Goal: Answer question/provide support: Share knowledge or assist other users

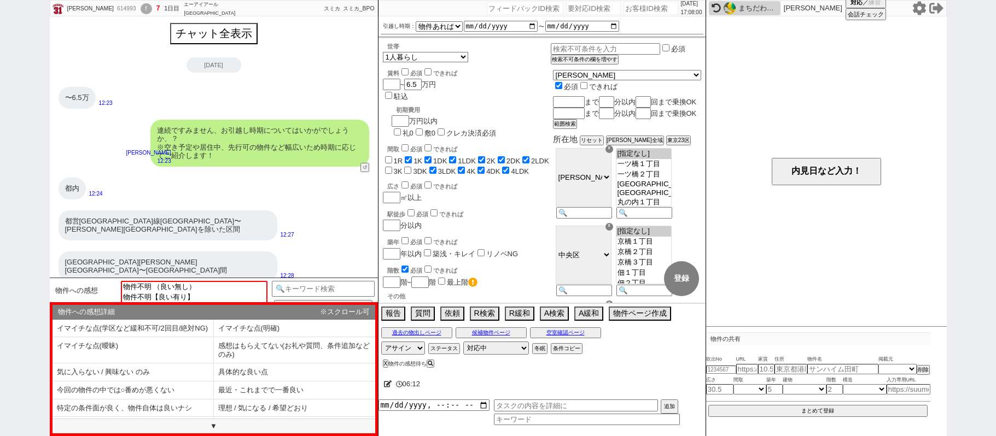
select select
select select "15"
select select "0"
select select "2"
select select "3"
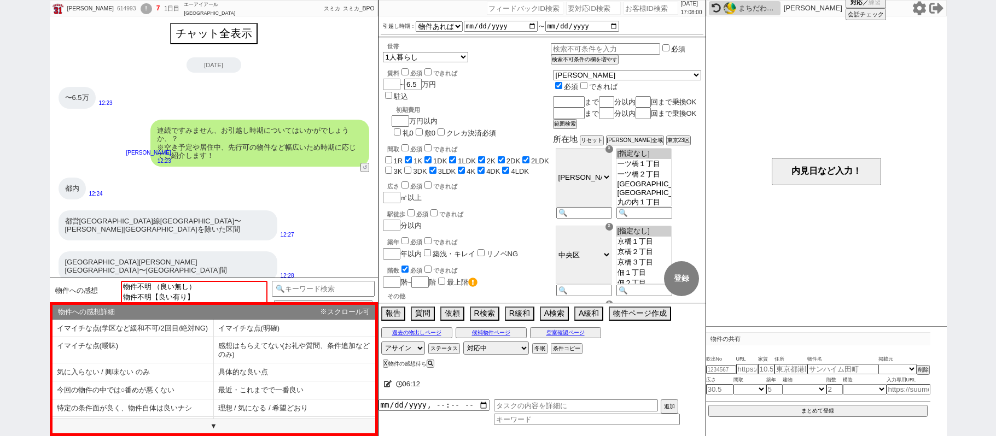
select select "4"
select select "5"
select select "6"
select select "7"
select select "768"
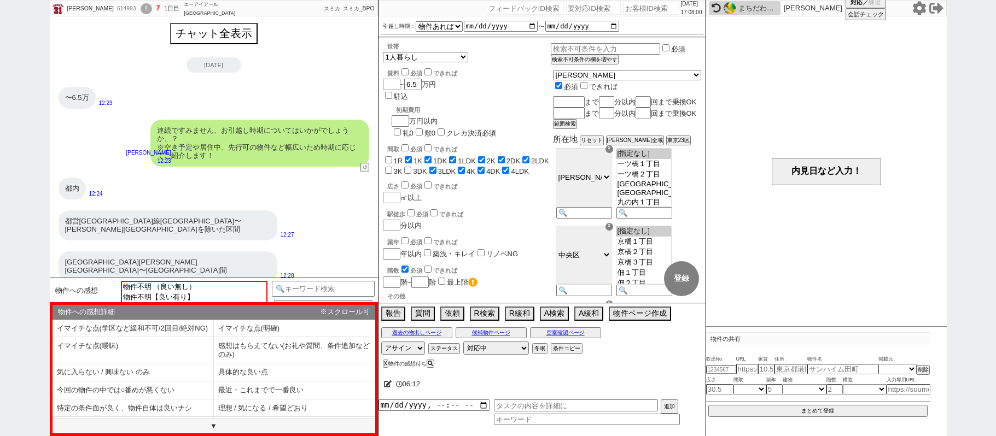
select select "8"
select select "910"
select select "9"
select select "10"
select select "11"
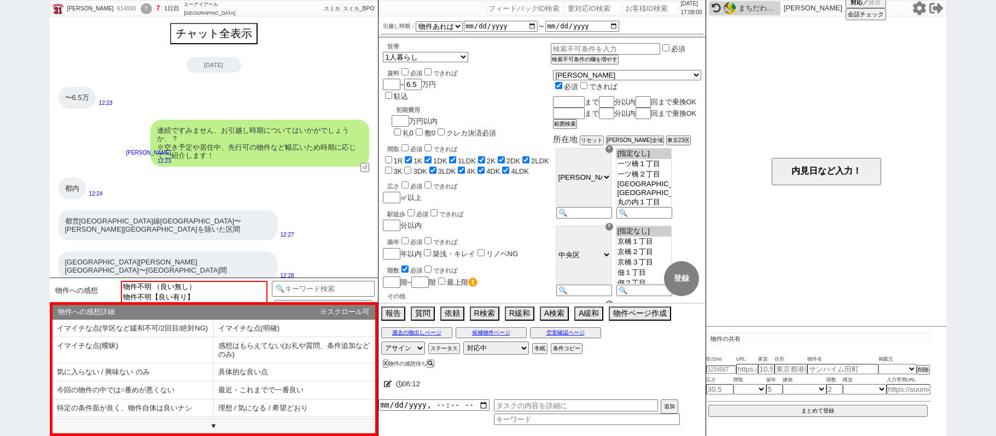
select select "12"
select select "13"
select select "14"
select select "15"
select select "16"
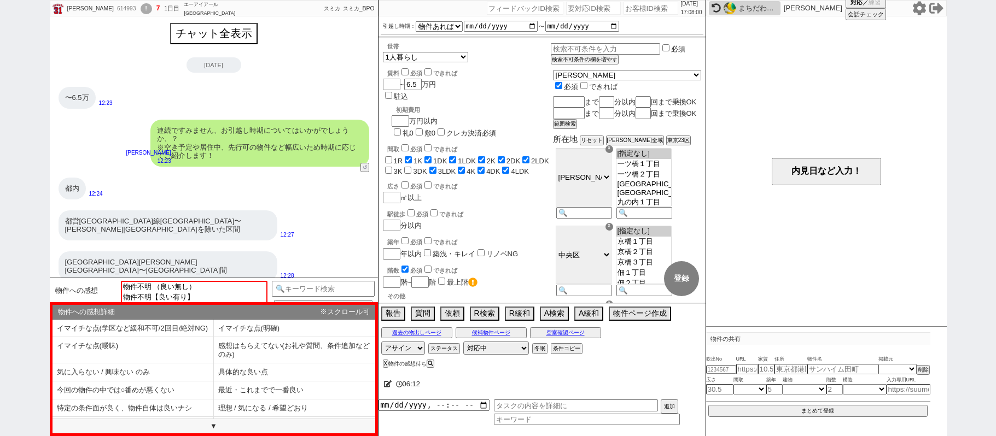
select select "17"
select select "18"
select select "19"
select select "20"
select select "21"
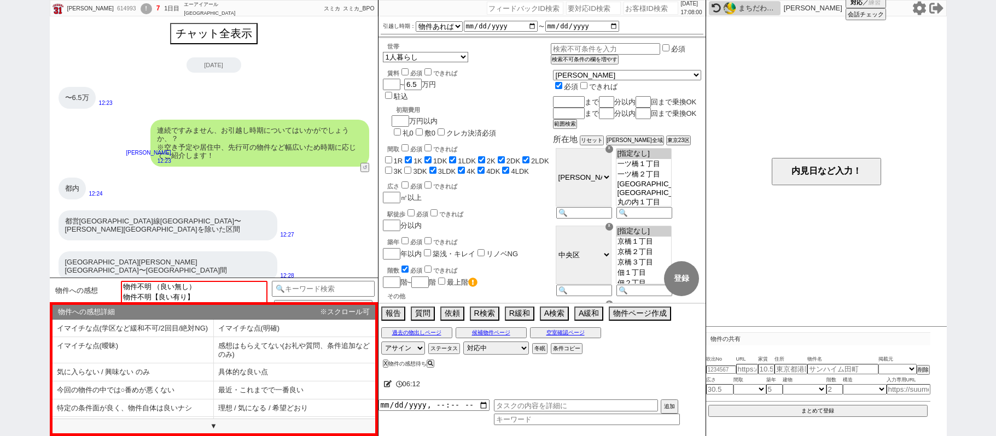
select select "24"
select select "25"
select select "26"
select select "27"
select select "28"
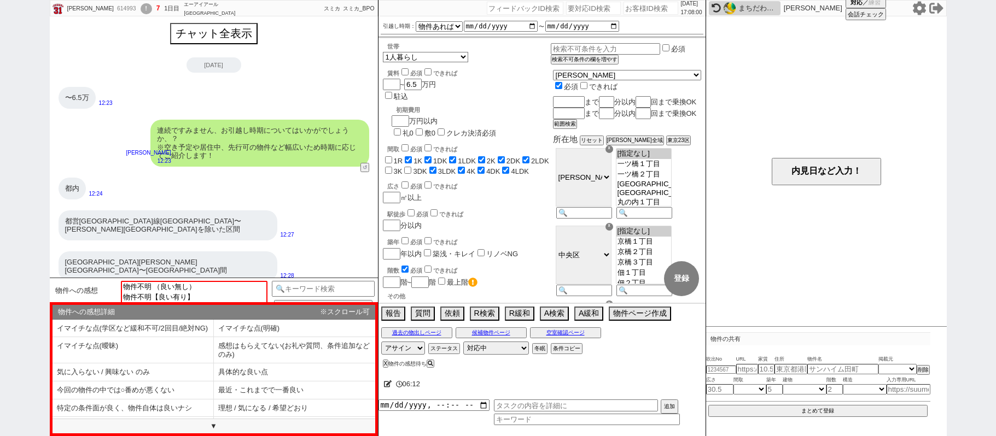
select select "29"
select select "30"
select select "31"
select select "32"
select select "33"
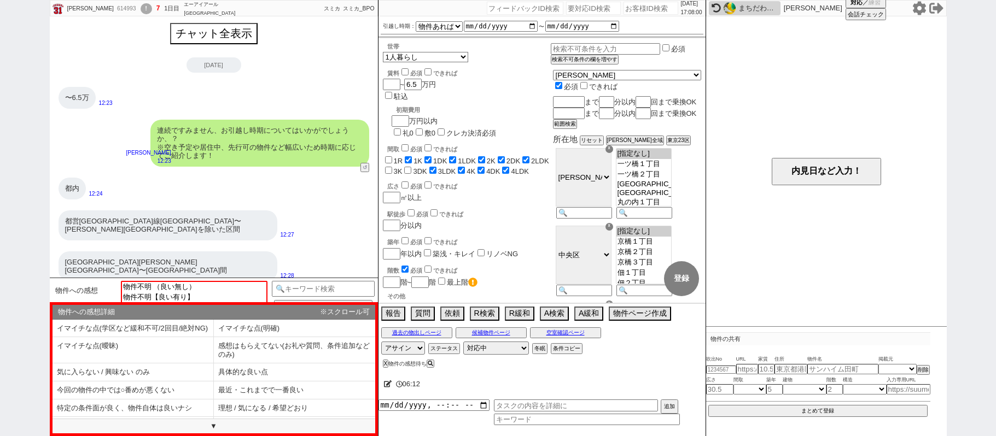
select select "34"
select select "35"
select select "36"
select select "37"
select select "38"
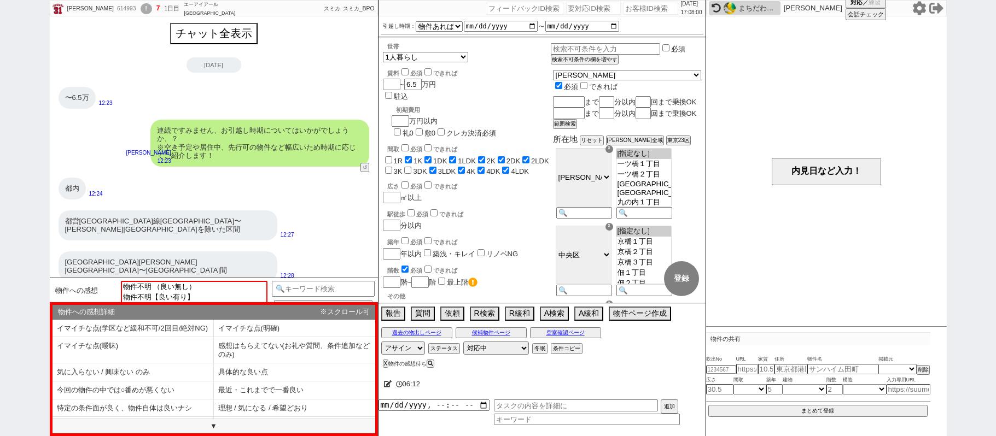
select select "39"
select select "40"
select select "41"
select select "42"
select select "43"
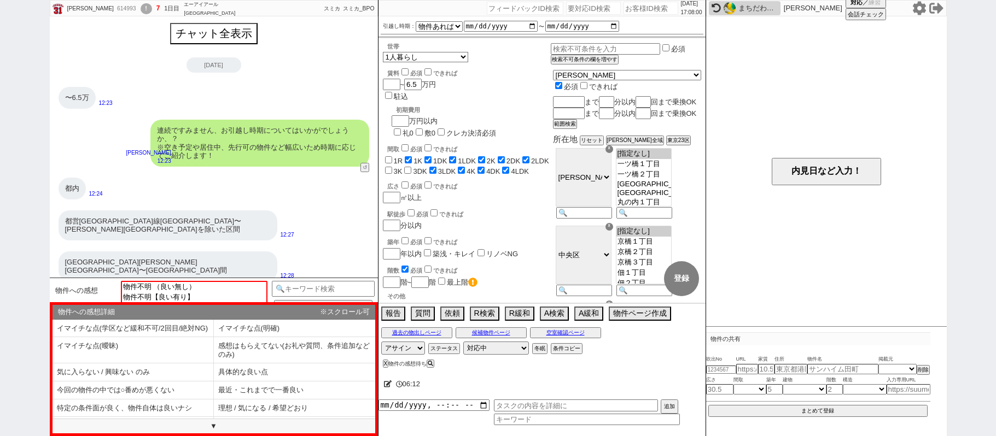
select select "45"
select select "46"
select select "47"
select select "48"
select select "49"
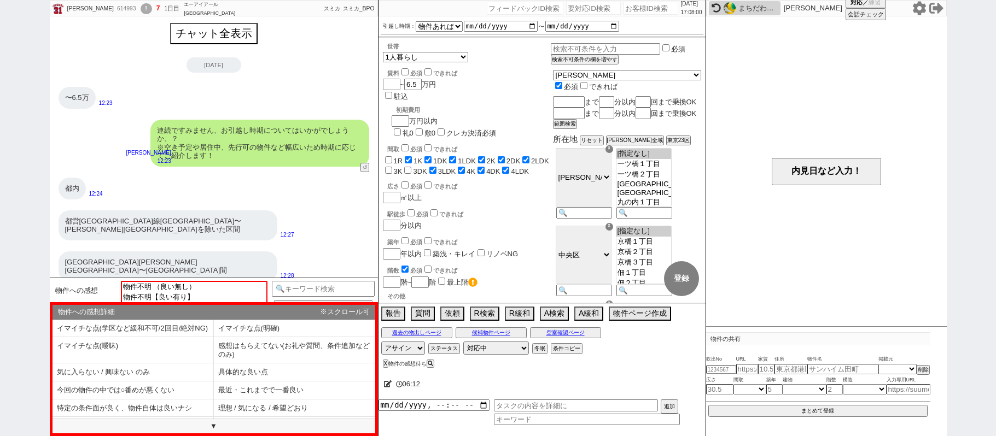
select select "50"
select select
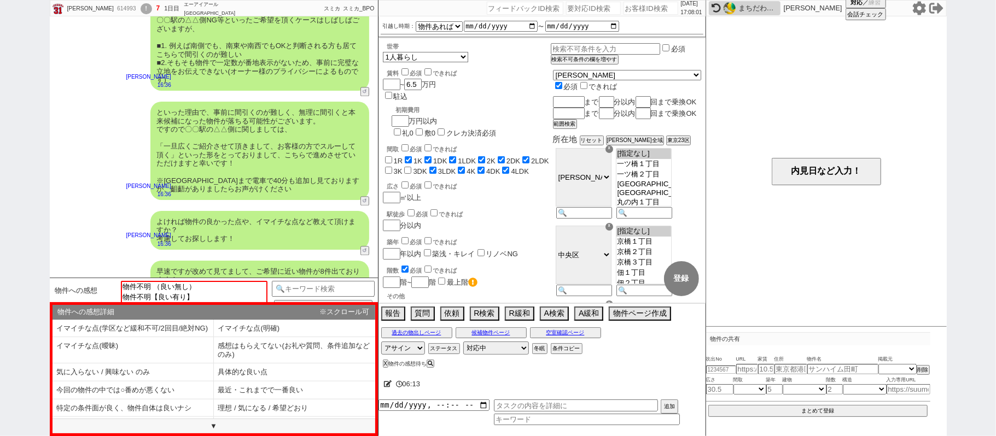
click at [642, 11] on input "number" at bounding box center [650, 8] width 55 height 13
paste input "614879"
type input "614879"
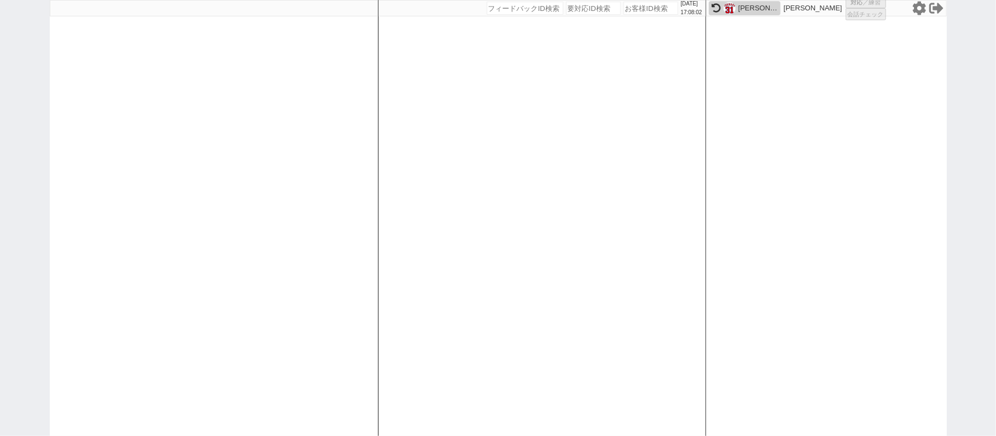
select select "600"
select select
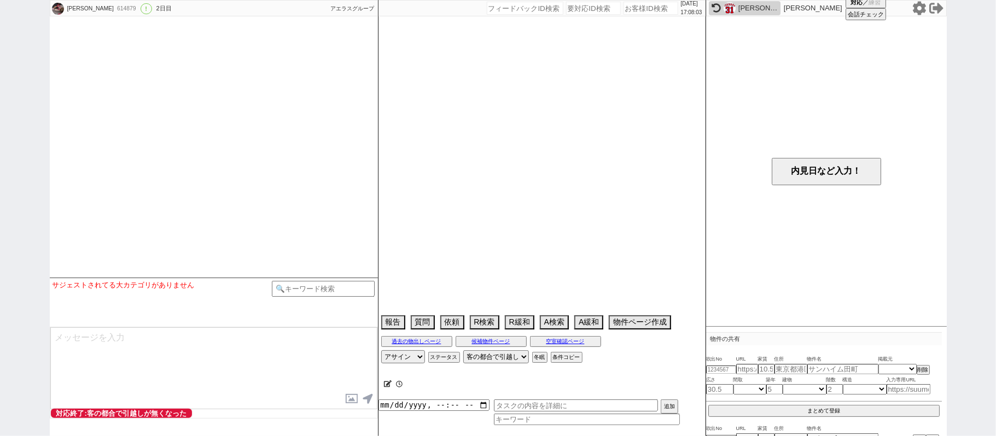
type textarea "旧ID:612188条件から別IDと判断"
select select "[DATE]"
select select "10"
select select "36"
select select "0"
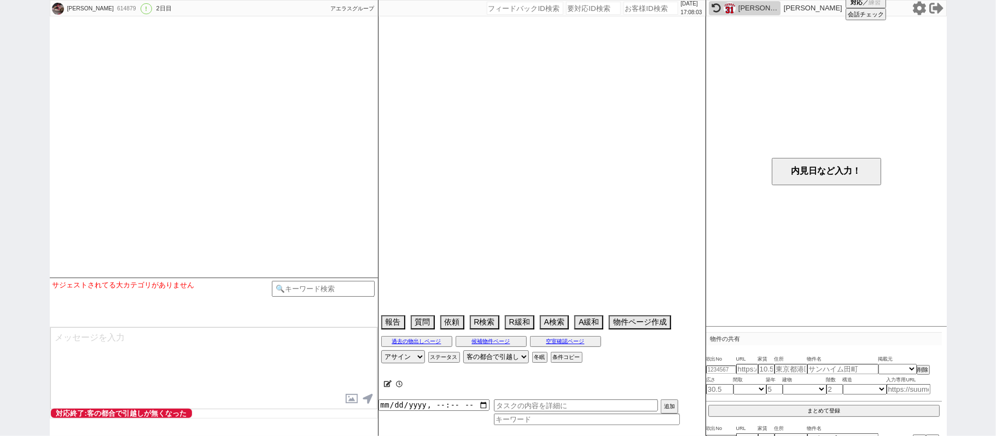
select select "25"
select select "30"
select select "41"
select select "44"
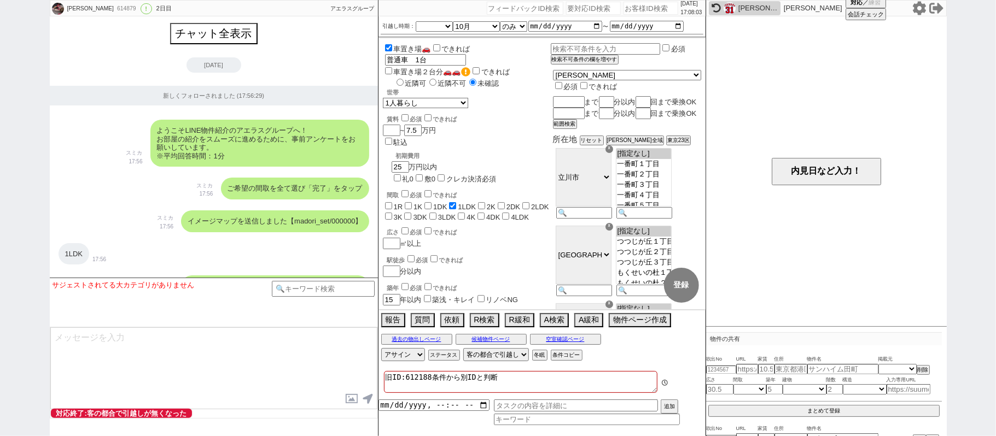
scroll to position [4908, 0]
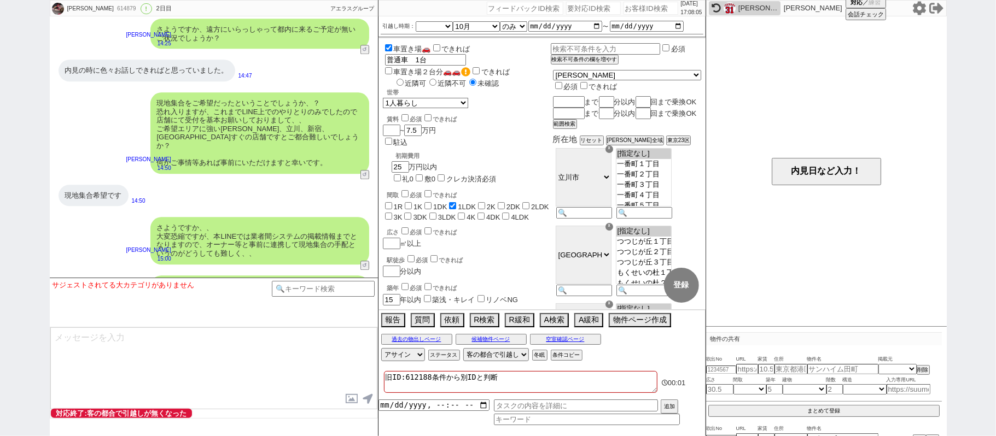
click at [915, 10] on icon at bounding box center [918, 8] width 13 height 14
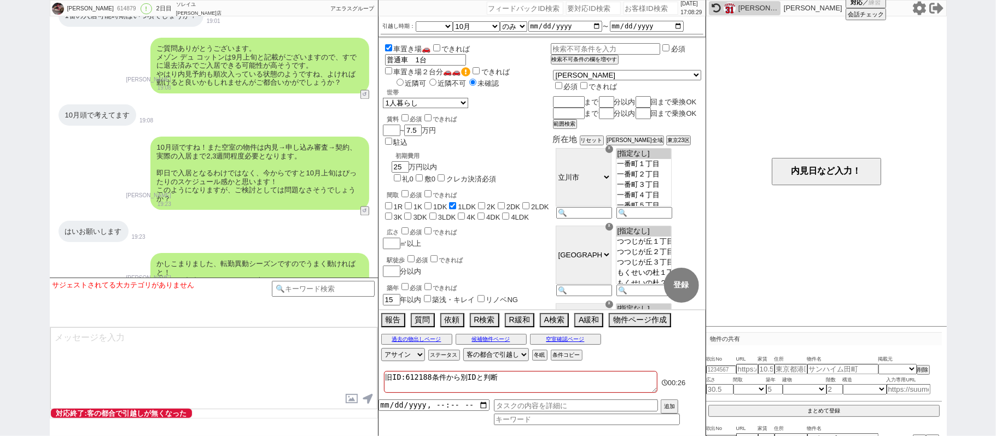
scroll to position [1555, 0]
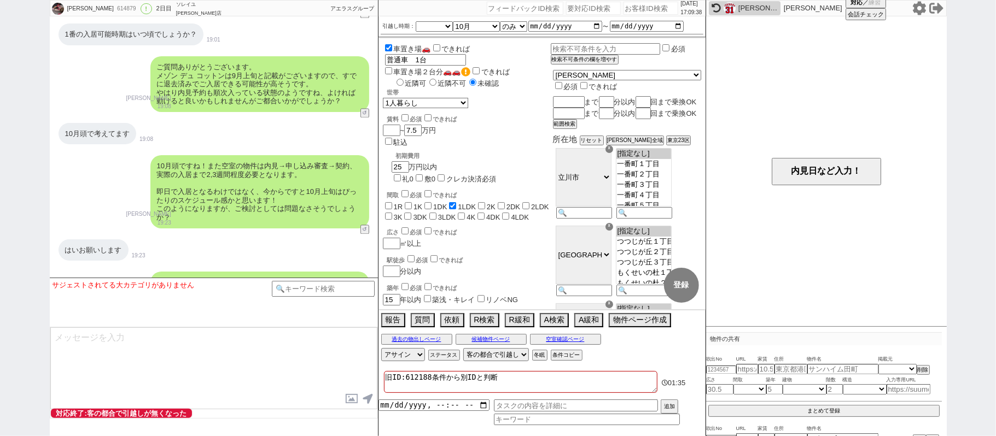
click at [161, 175] on div "10月頭ですね！また空室の物件は内見→申し込み審査→契約、実際の入居まで2,3週間程度必要となります。 即日で入居となるわけではなく、今からですと10月上旬は…" at bounding box center [259, 191] width 219 height 73
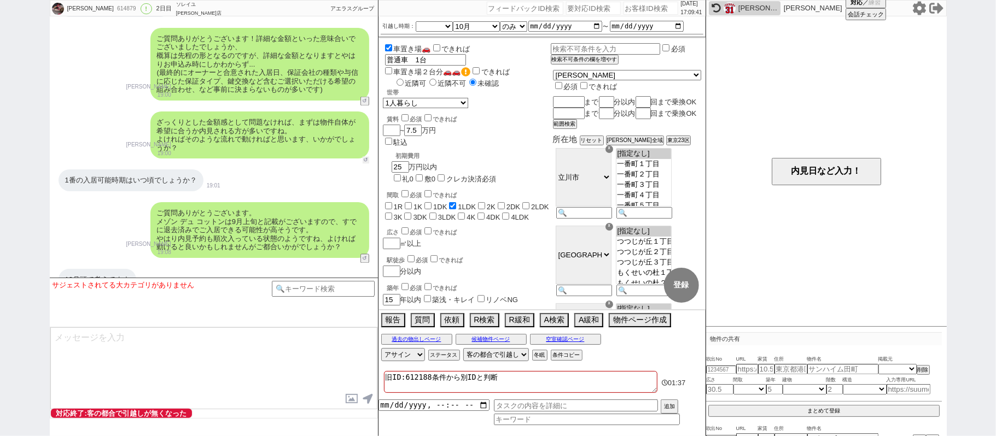
click at [363, 157] on button "↺" at bounding box center [365, 160] width 7 height 7
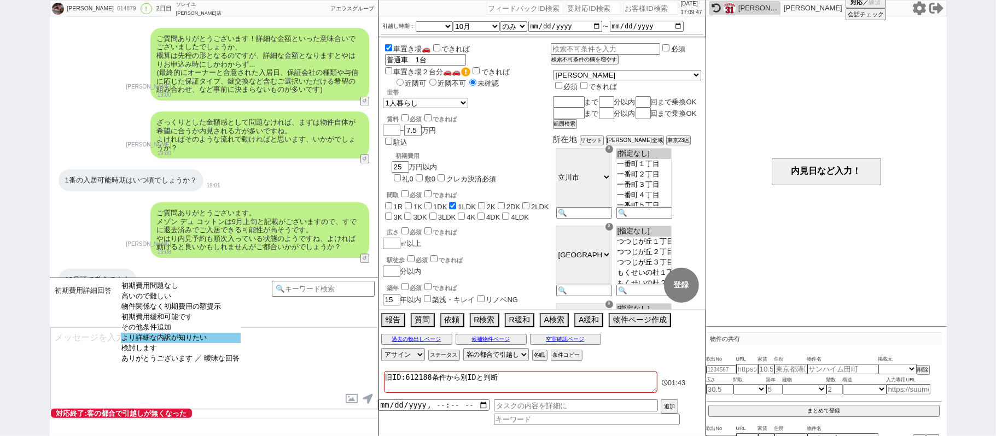
select select "より詳細な内訳が知りたい"
click at [218, 343] on option "より詳細な内訳が知りたい" at bounding box center [181, 338] width 120 height 10
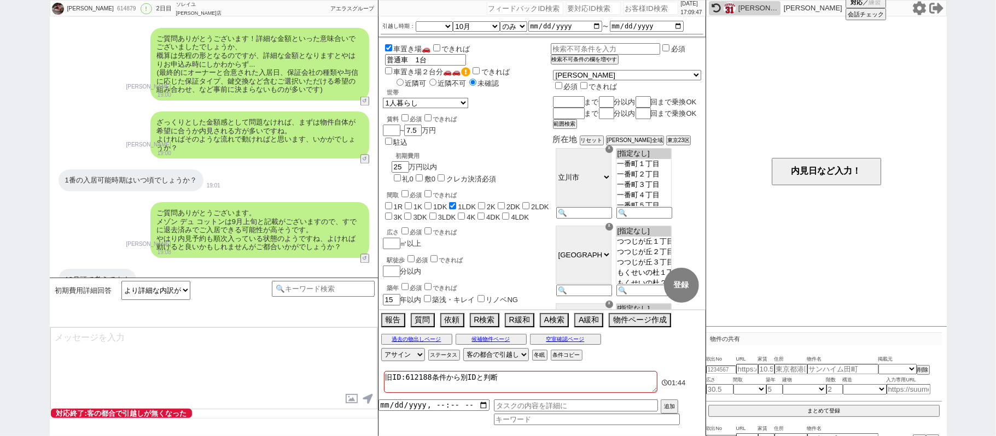
type textarea "＠＠＠＠お手数ですが、「初期費用の詳細な内訳を教えて下さい（入居日提示や仲手等の内訳まで聞かれてる）」のカテゴリから対応お願いします＠＠＠＠"
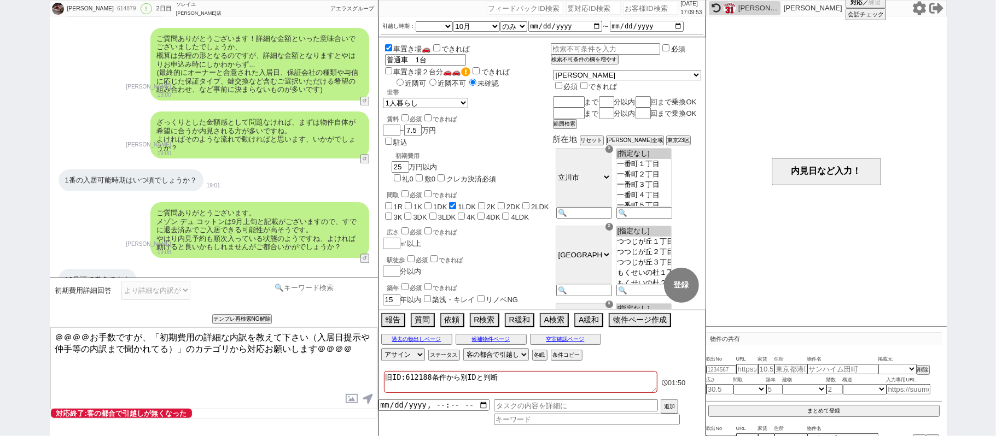
click at [289, 289] on input at bounding box center [323, 288] width 103 height 14
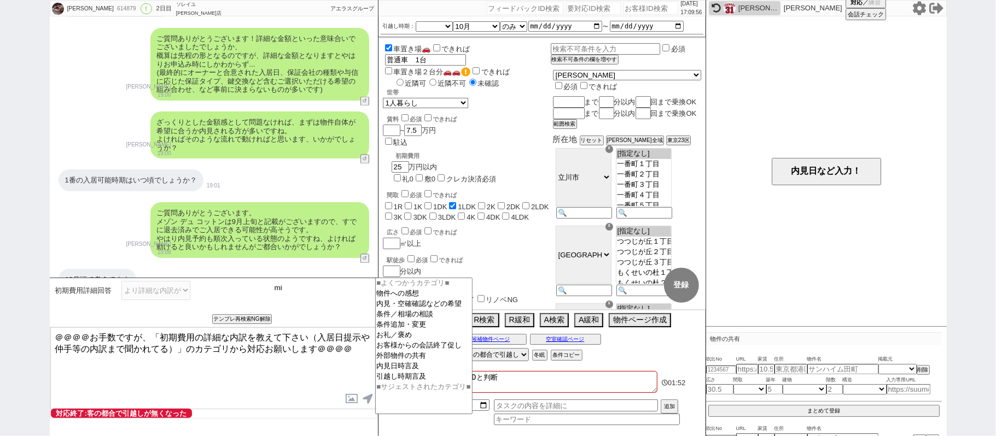
type input "m"
type input "詳細な"
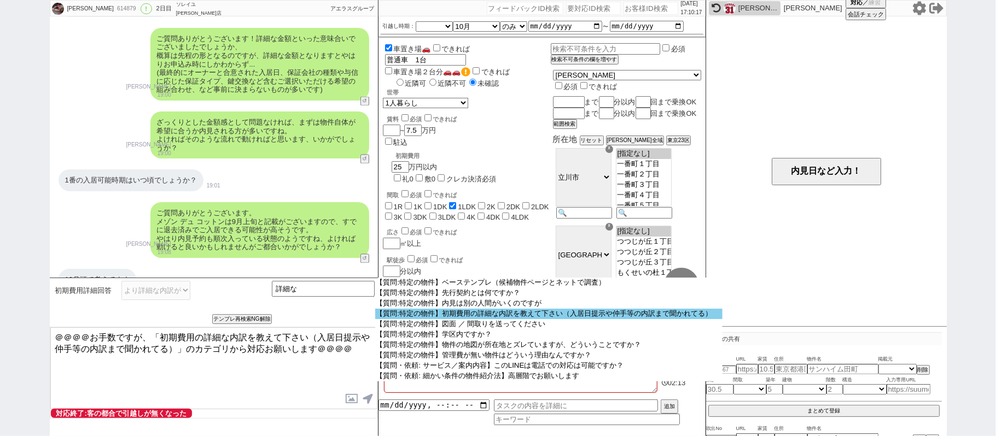
scroll to position [137, 0]
click at [490, 319] on option "【質問:特定の物件】初期費用の詳細な内訳を教えて下さい（入居日提示や仲手等の内訳まで聞かれてる）" at bounding box center [549, 314] width 348 height 10
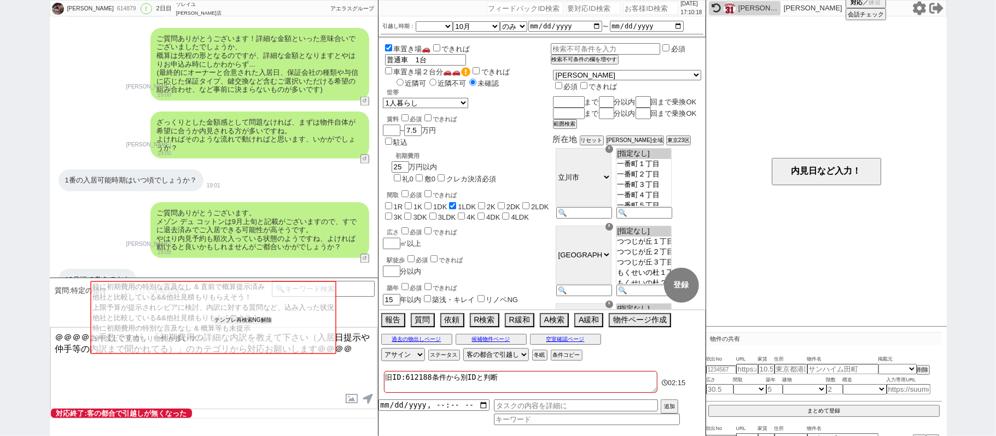
click at [263, 320] on button "テンプレ再検索NG解除" at bounding box center [242, 321] width 57 height 8
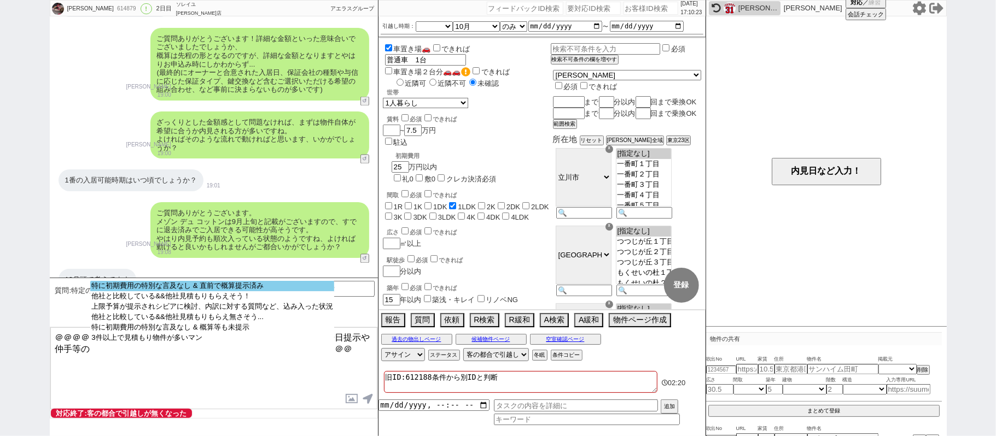
select select "特に初期費用の特別な言及なし & 直前で概算提示済み"
click at [210, 289] on option "特に初期費用の特別な言及なし & 直前で概算提示済み" at bounding box center [212, 286] width 244 height 10
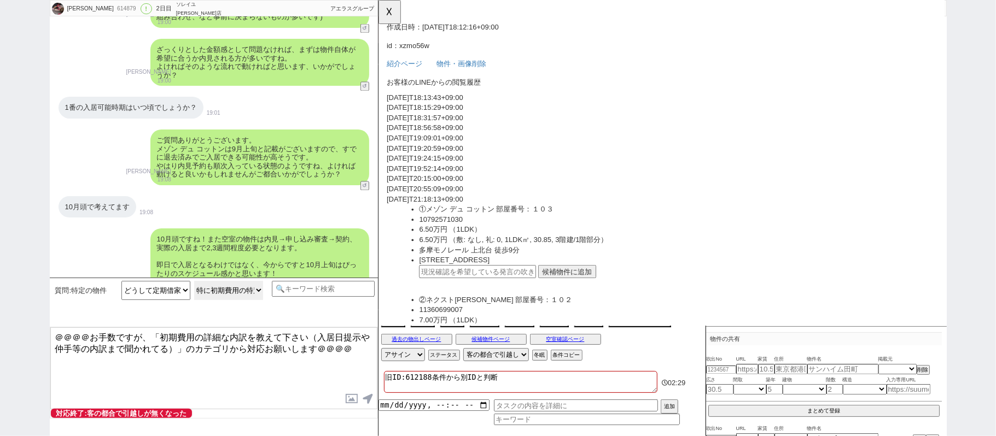
scroll to position [583, 0]
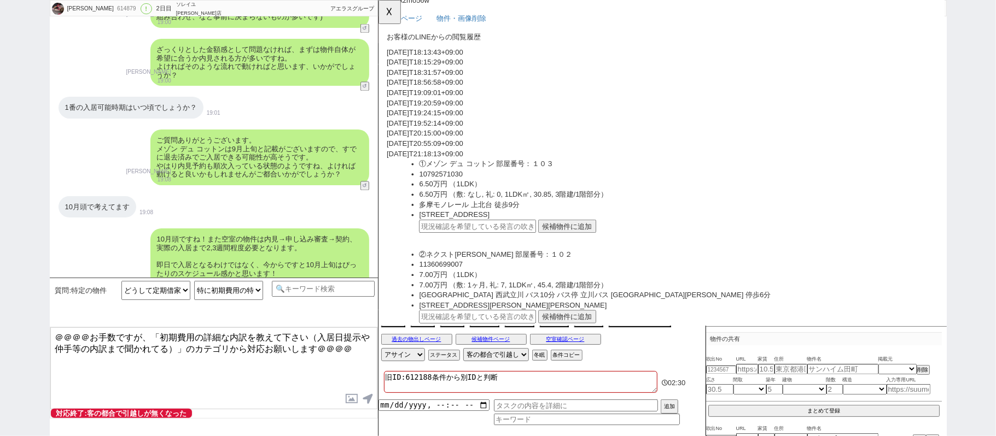
click at [574, 236] on button "候補物件に追加" at bounding box center [580, 243] width 62 height 14
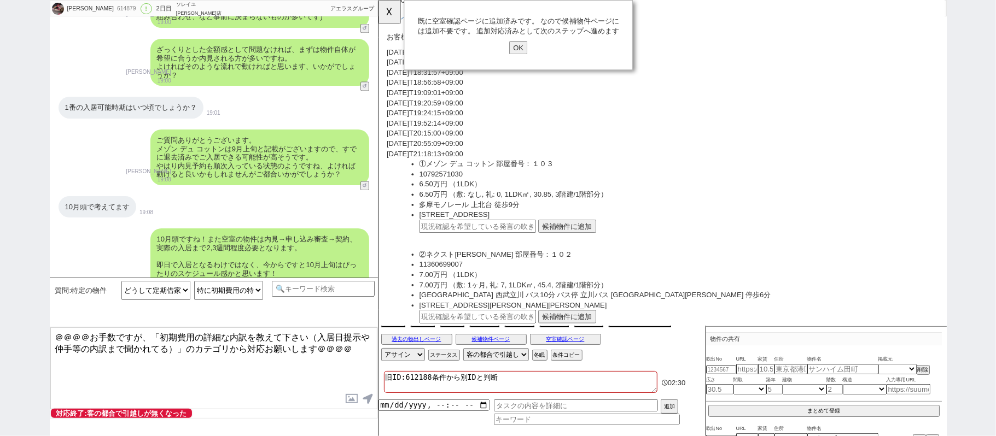
type textarea "ご質問ありがとうございます！ そうですね、概算は先程の形で@@3.5ヶ月分程度〜となるのですが、詳細な金額となりますとやはりお申込み時にしかわからず... (…"
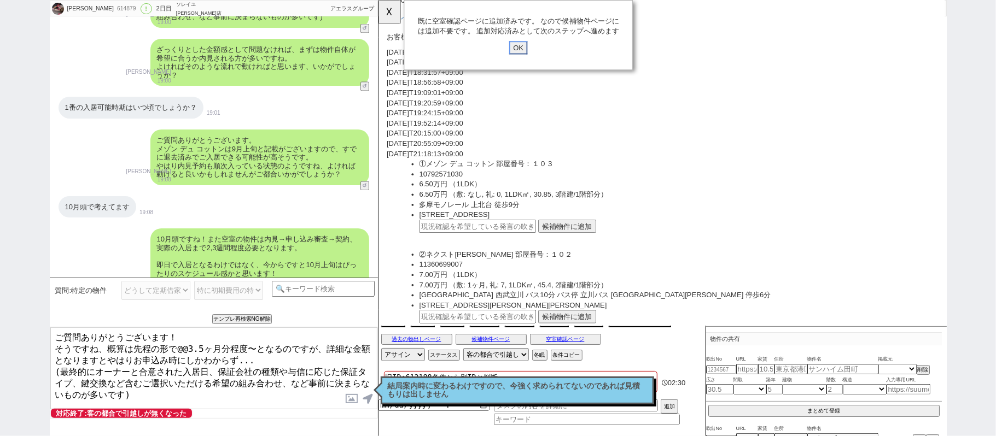
click at [521, 50] on input "OK" at bounding box center [528, 51] width 20 height 14
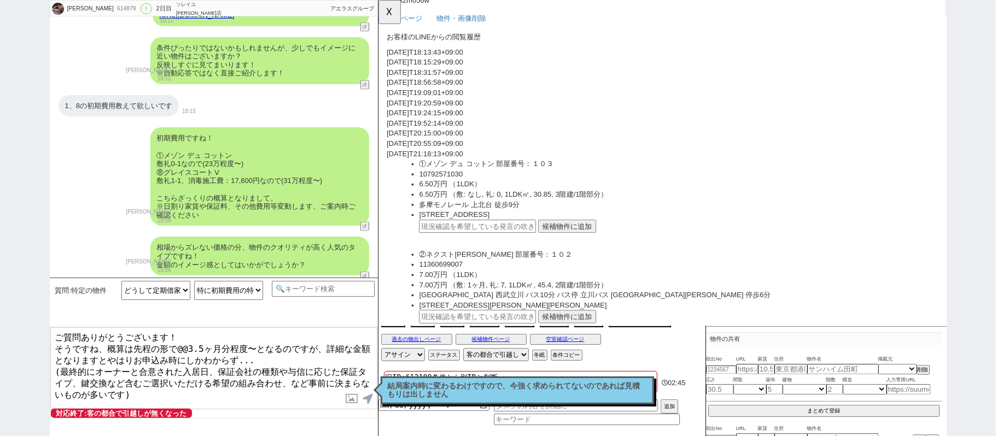
scroll to position [1336, 0]
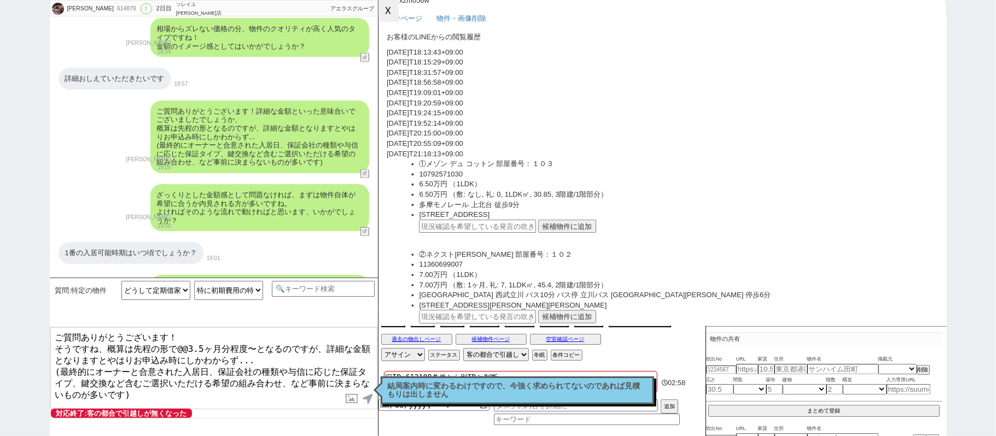
click at [391, 13] on button "☓" at bounding box center [388, 11] width 20 height 22
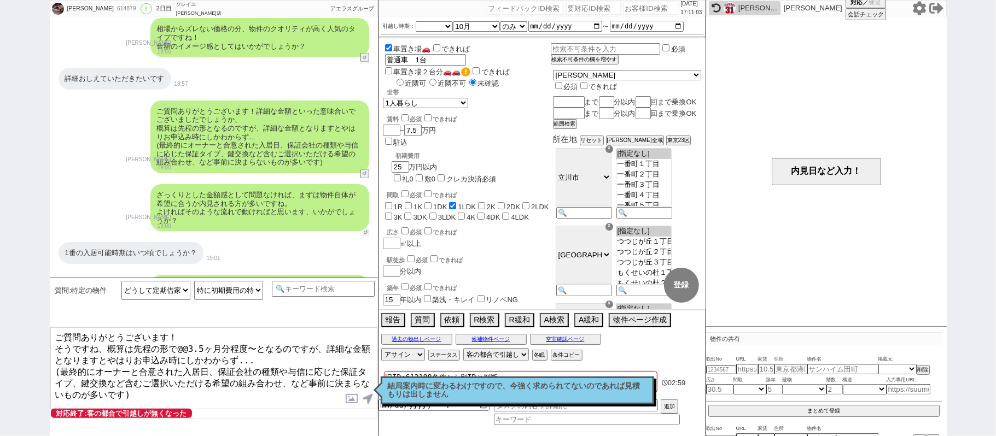
click at [366, 230] on button "↺" at bounding box center [365, 233] width 7 height 7
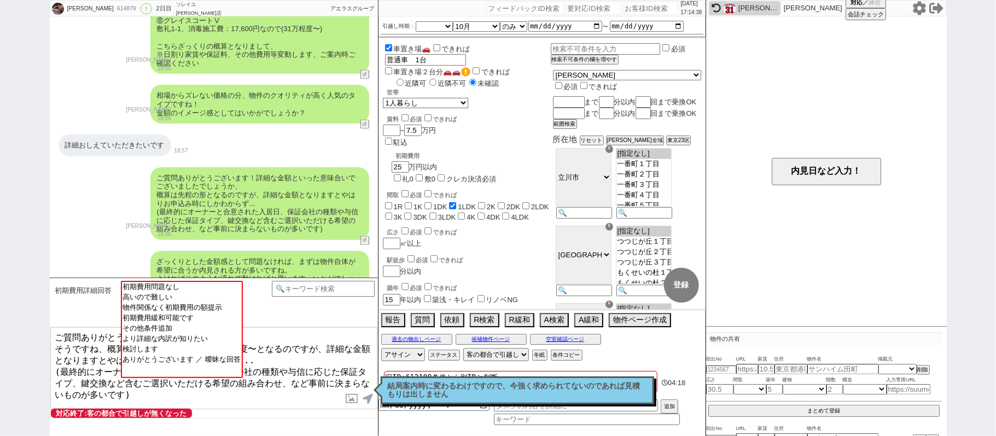
scroll to position [1190, 0]
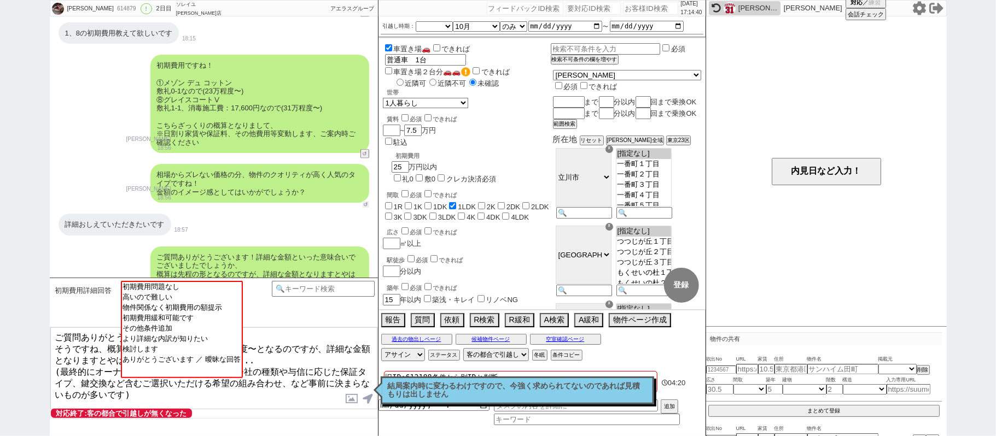
click at [364, 201] on button "↺" at bounding box center [365, 204] width 7 height 7
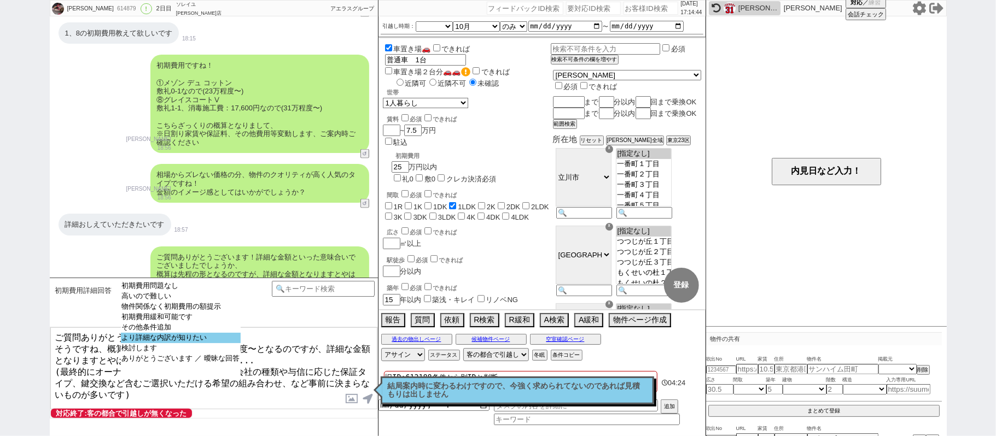
select select "より詳細な内訳が知りたい"
click at [197, 343] on option "より詳細な内訳が知りたい" at bounding box center [181, 338] width 120 height 10
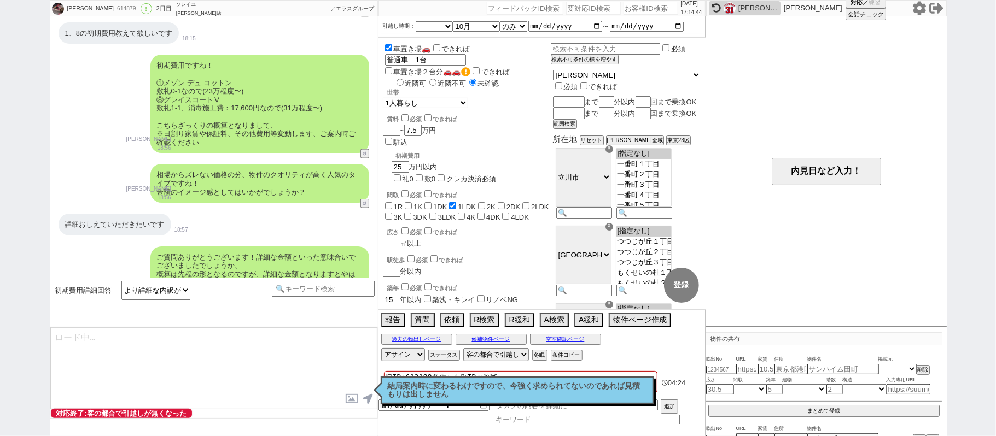
type textarea "＠＠＠＠お手数ですが、「初期費用の詳細な内訳を教えて下さい（入居日提示や仲手等の内訳まで聞かれてる）」のカテゴリから対応お願いします＠＠＠＠"
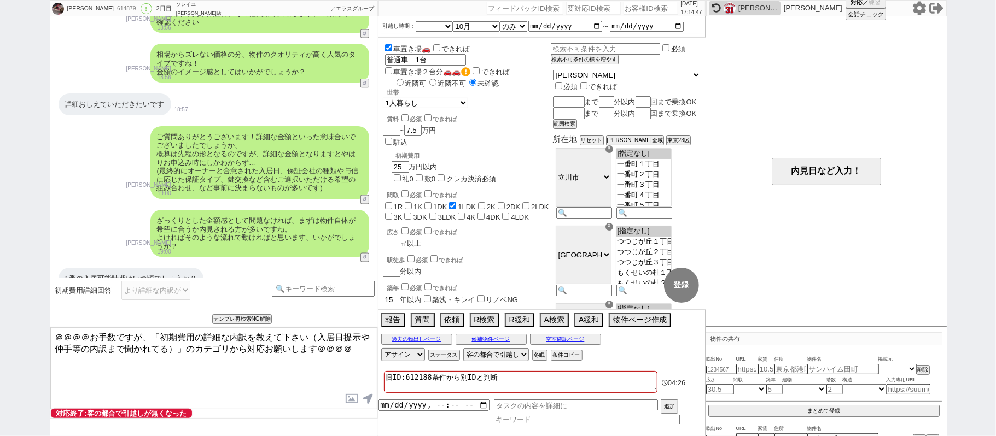
scroll to position [1336, 0]
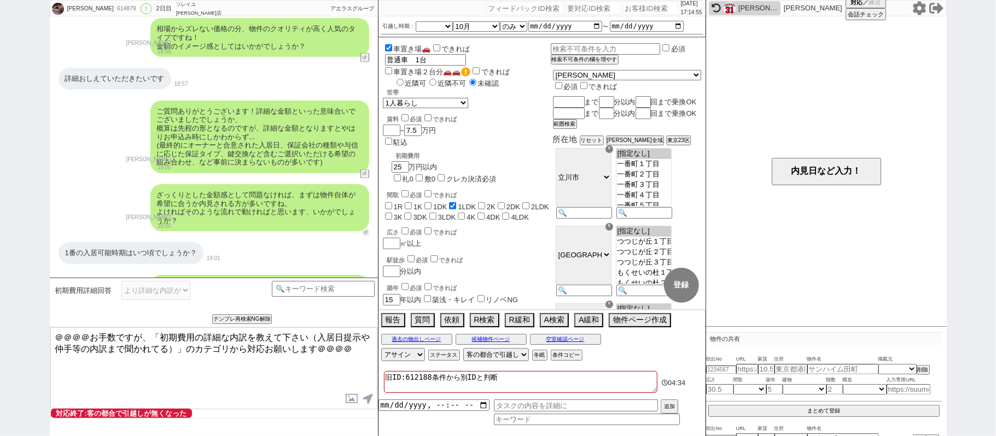
click at [366, 230] on button "↺" at bounding box center [365, 233] width 7 height 7
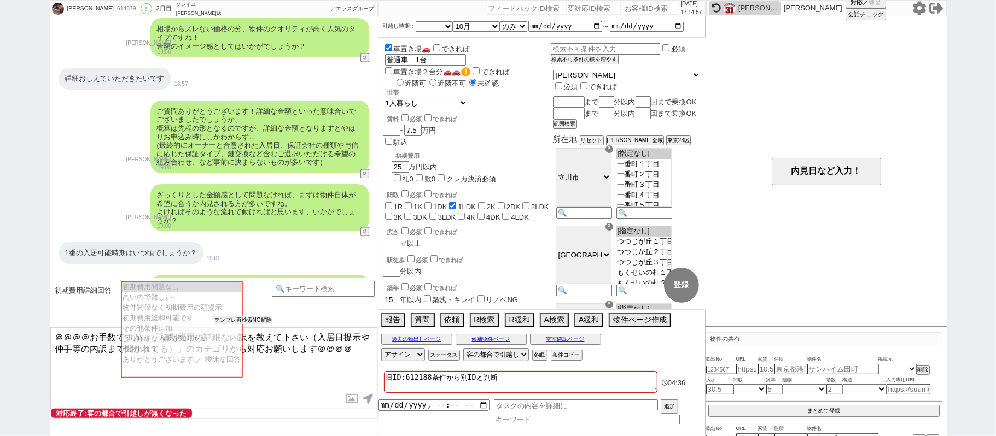
click at [269, 322] on button "テンプレ再検索NG解除" at bounding box center [242, 321] width 57 height 8
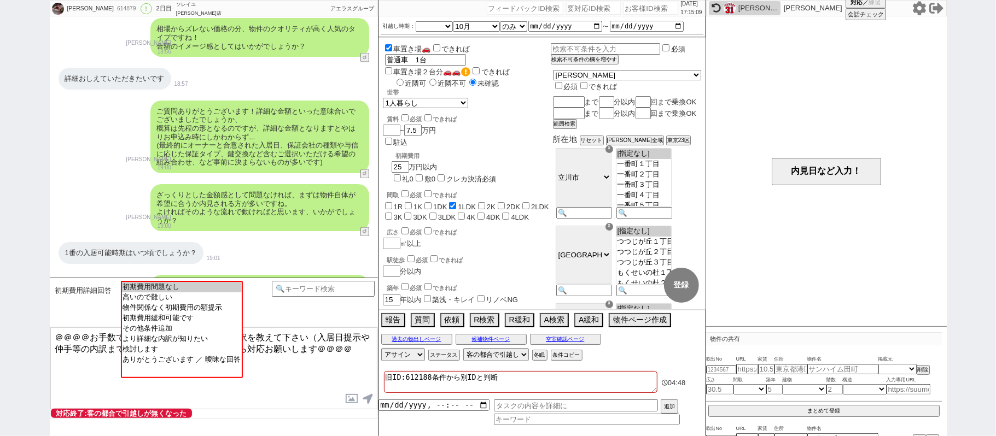
scroll to position [1293, 0]
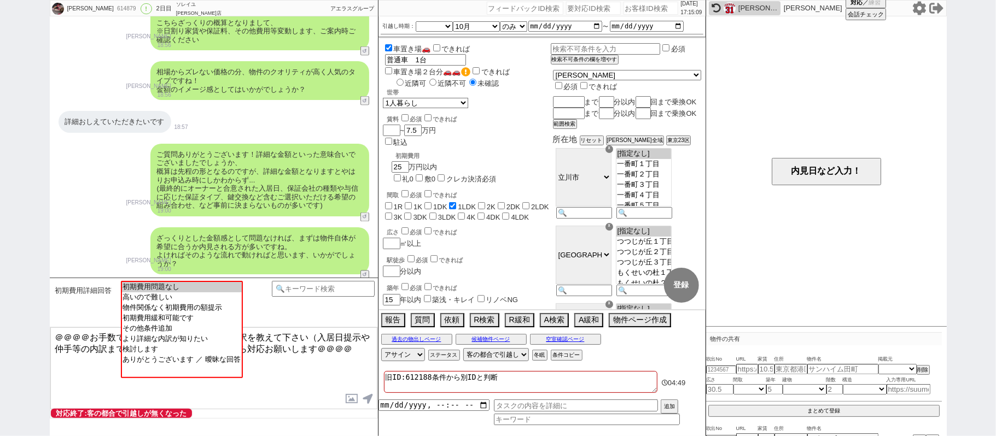
click at [267, 106] on div "詳細おしえていただきたいです 18:57" at bounding box center [214, 122] width 328 height 33
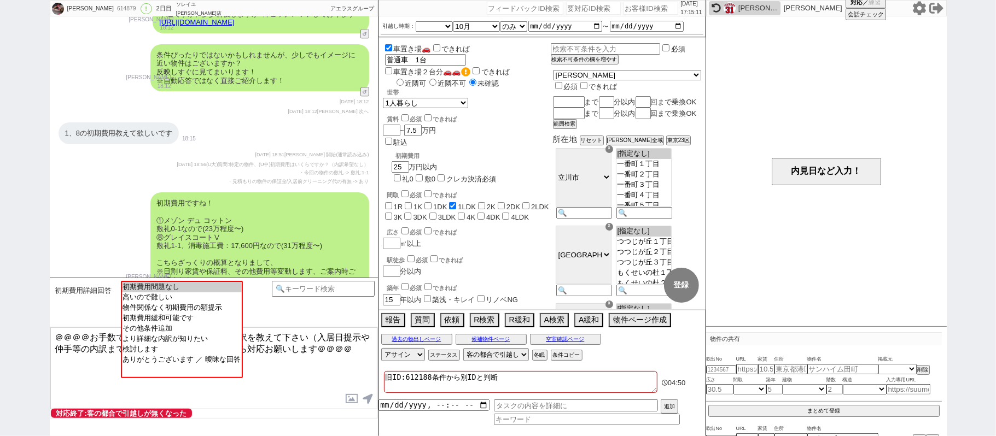
scroll to position [1534, 0]
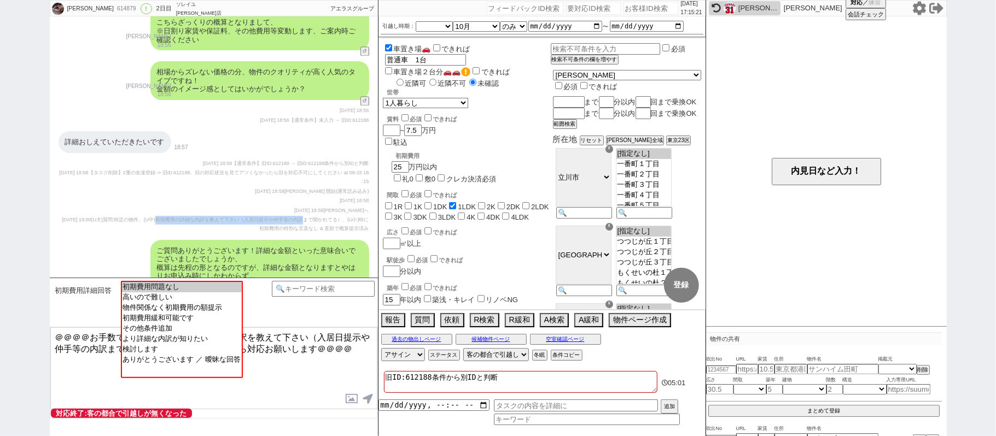
drag, startPoint x: 195, startPoint y: 202, endPoint x: 318, endPoint y: 200, distance: 123.0
click at [318, 217] on span "(U大)質問:特定の物件、(U中)初期費用の詳細な内訳を教えて下さい（入居日提示や仲手等の内訳まで聞かれてる）、(U小)特に初期費用の特別な言及なし & 直前…" at bounding box center [230, 224] width 278 height 14
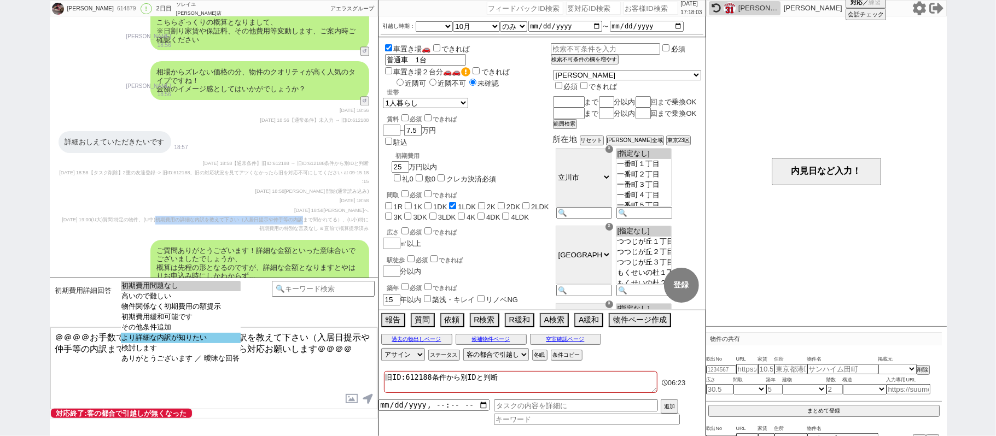
select select "より詳細な内訳が知りたい"
click at [189, 343] on option "より詳細な内訳が知りたい" at bounding box center [181, 338] width 120 height 10
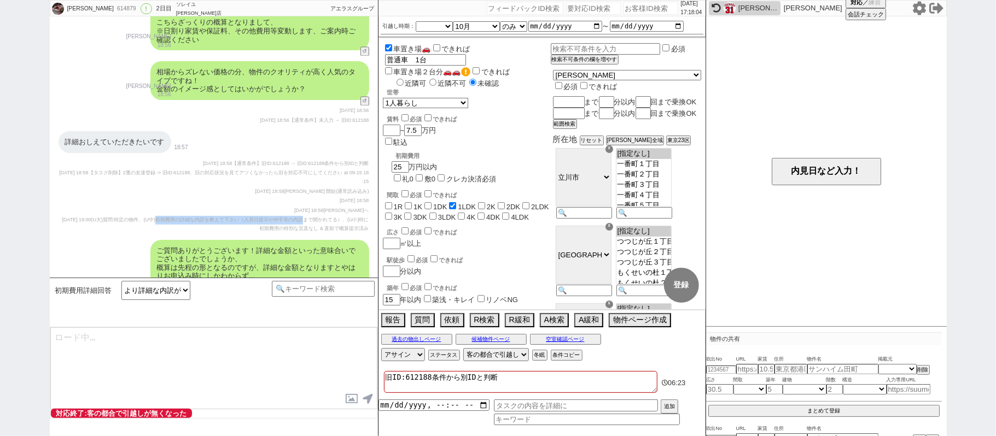
type textarea "＠＠＠＠お手数ですが、「初期費用の詳細な内訳を教えて下さい（入居日提示や仲手等の内訳まで聞かれてる）」のカテゴリから対応お願いします＠＠＠＠"
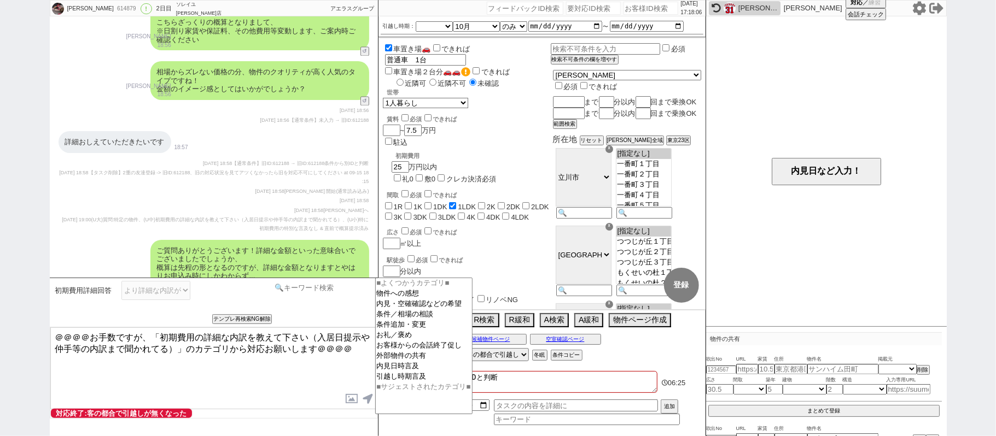
click at [300, 294] on input at bounding box center [323, 288] width 103 height 14
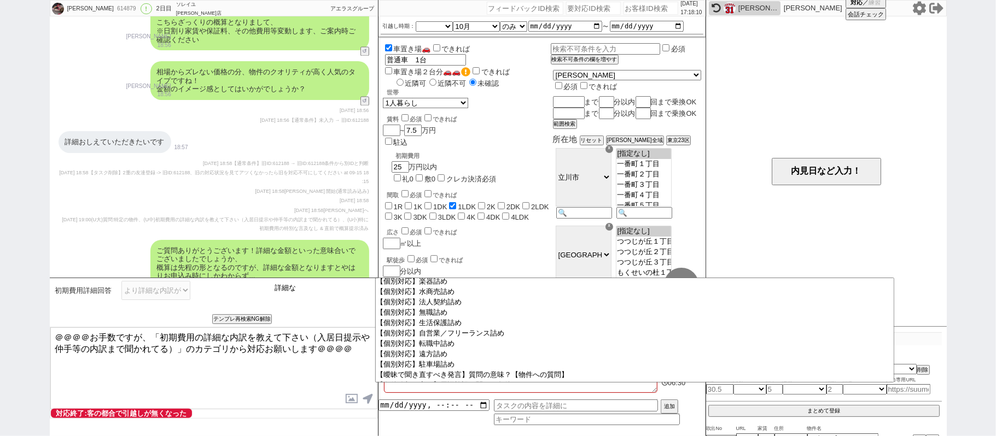
type input "詳細な"
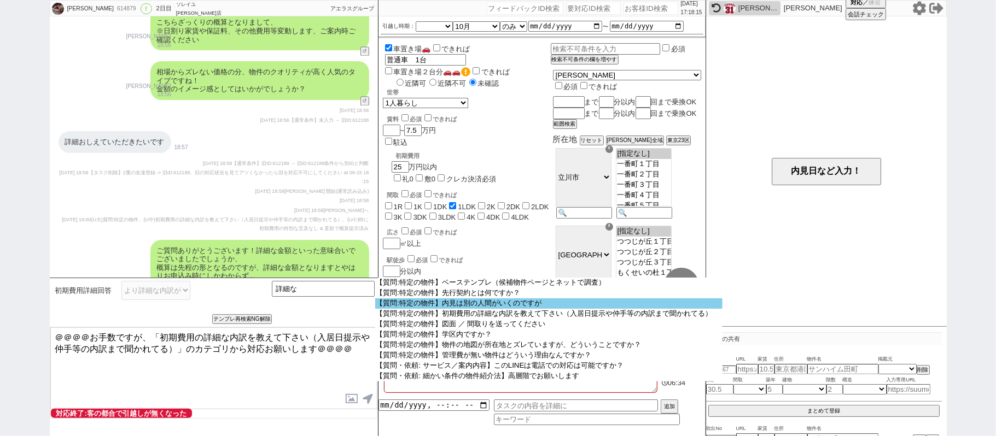
click at [458, 305] on option "【質問:特定の物件】内見は別の人間がいくのですが" at bounding box center [549, 304] width 348 height 10
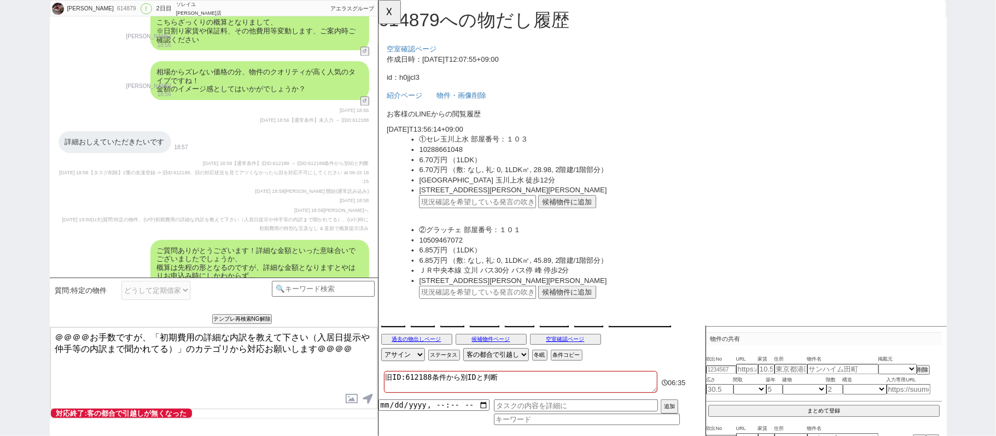
scroll to position [0, 0]
click at [357, 291] on input at bounding box center [323, 288] width 103 height 14
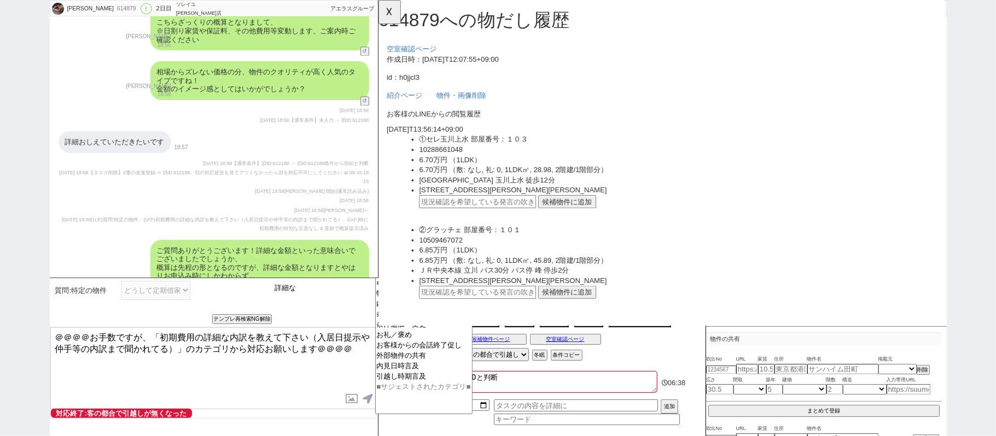
type input "詳細な"
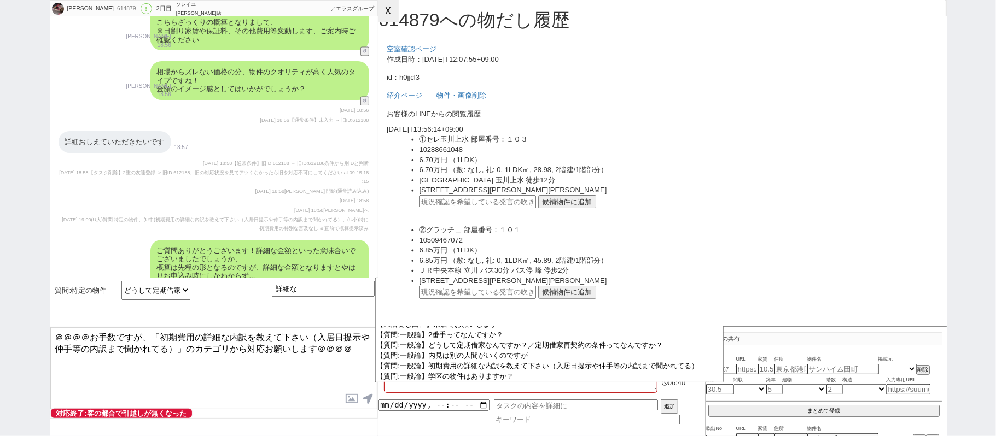
click at [388, 12] on button "☓" at bounding box center [388, 11] width 20 height 22
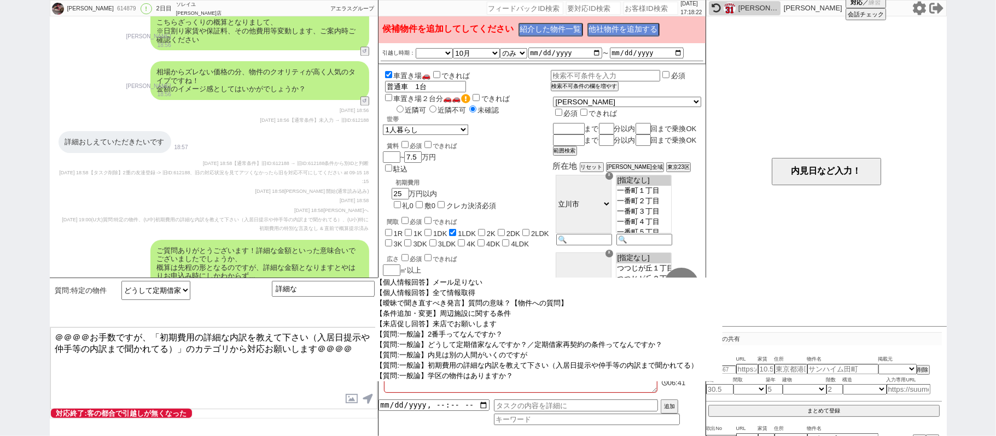
click at [495, 434] on option "【質問:特定の物件】初期費用の詳細な内訳を教えて下さい（入居日提示や仲手等の内訳まで聞かれてる）" at bounding box center [549, 439] width 348 height 10
select select "初期費用の詳細な内訳を教えて下さい（入居日提示や仲手等の内訳まで聞かれてる）"
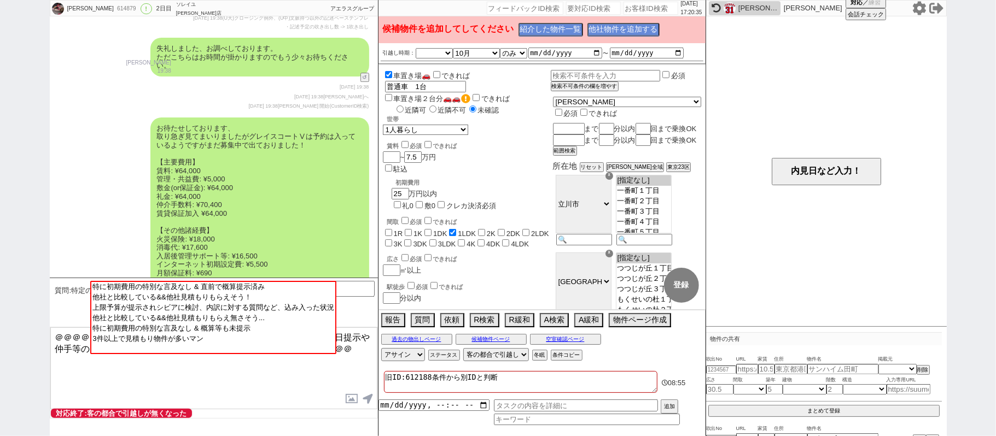
scroll to position [2404, 0]
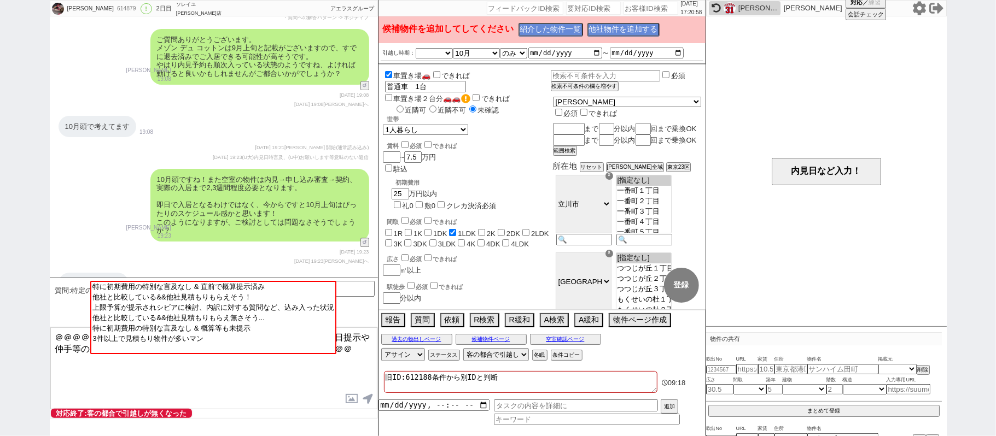
click at [165, 208] on div "10月頭ですね！また空室の物件は内見→申し込み審査→契約、実際の入居まで2,3週間程度必要となります。 即日で入居となるわけではなく、今からですと10月上旬は…" at bounding box center [259, 205] width 219 height 73
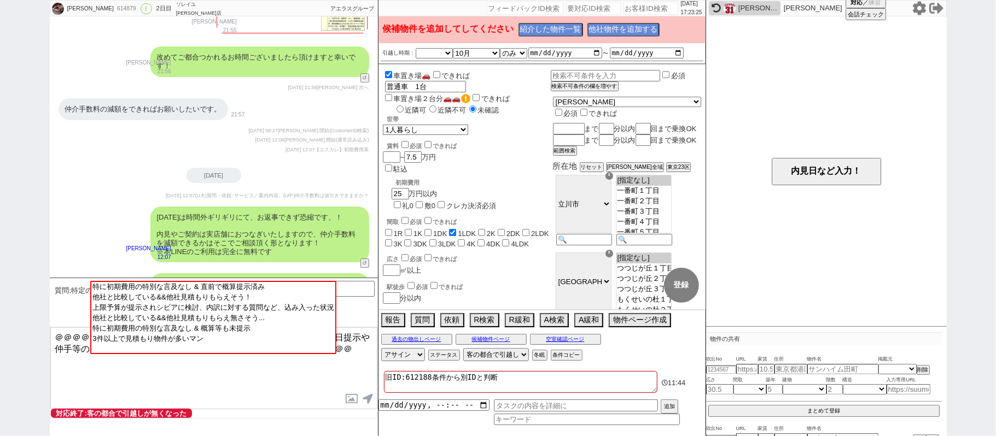
scroll to position [5247, 0]
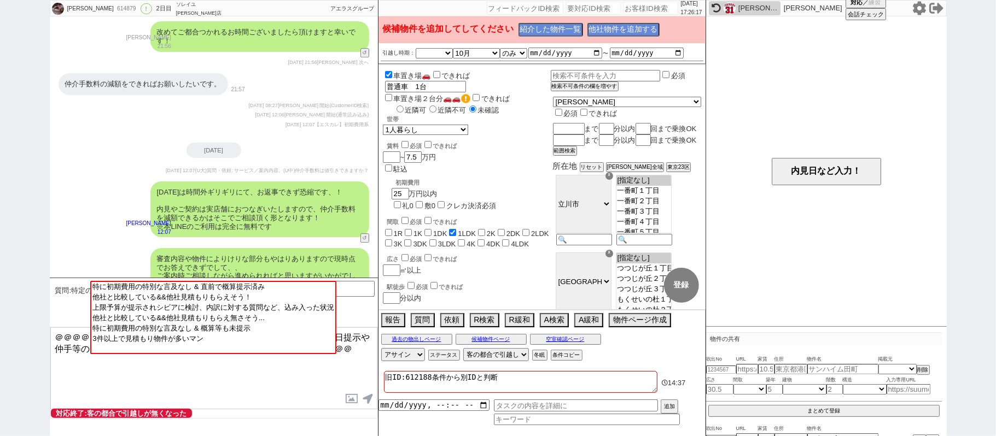
click at [234, 195] on div "[DATE]は時間外ギリギリにて、お返事できず恐縮です、！ 内見やご契約は実店舗におつなぎいたしますので、仲介手数料を減額できるかはそこでご相談頂く形となりま…" at bounding box center [259, 210] width 219 height 56
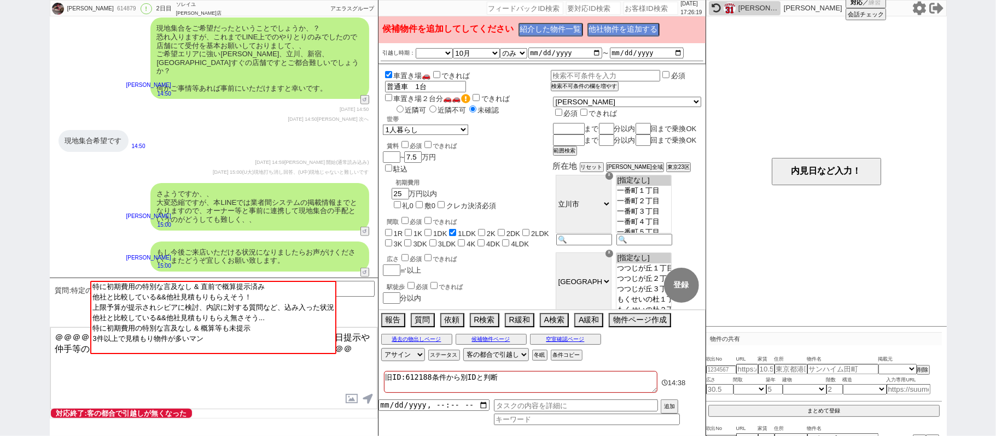
scroll to position [6693, 0]
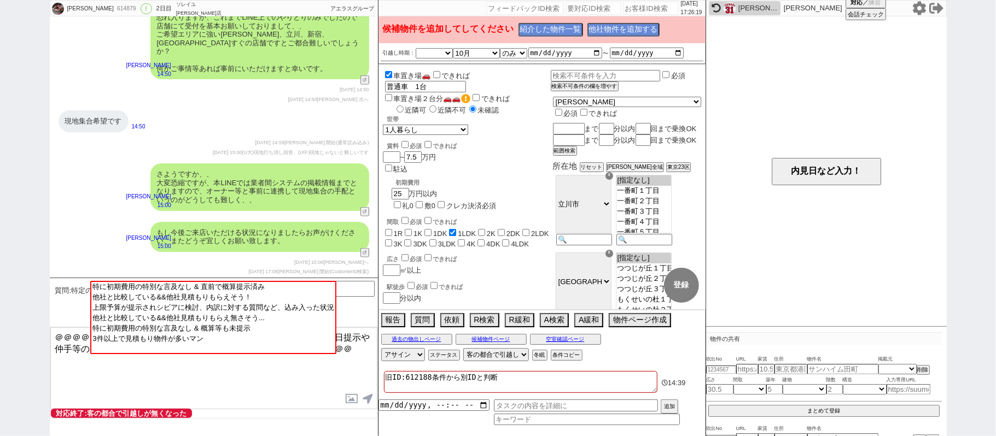
click at [264, 134] on div "現地集合希望です 14:50" at bounding box center [214, 121] width 328 height 33
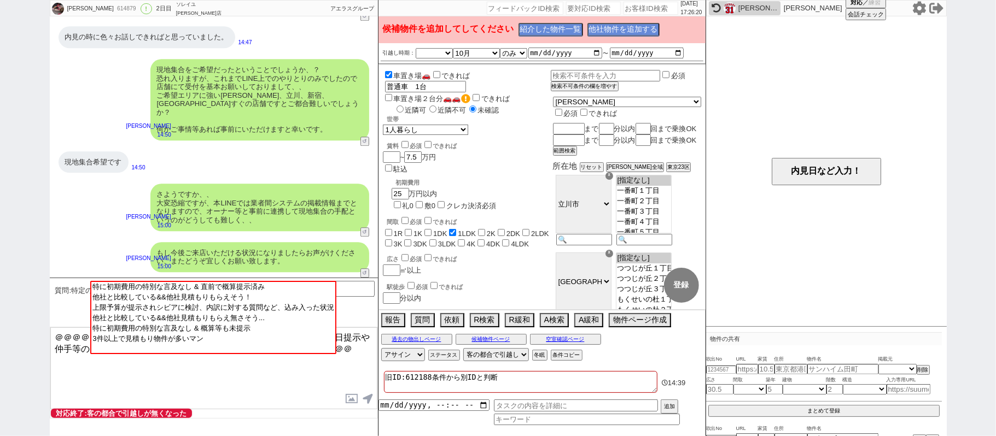
scroll to position [4908, 0]
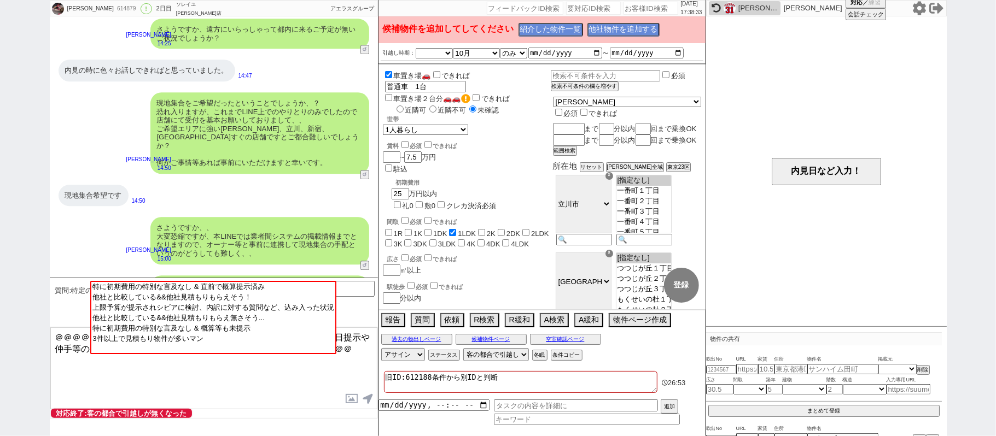
click at [110, 185] on div "現地集合希望です" at bounding box center [93, 196] width 70 height 22
click at [657, 11] on input "number" at bounding box center [650, 8] width 55 height 13
paste input "610597"
type input "610597"
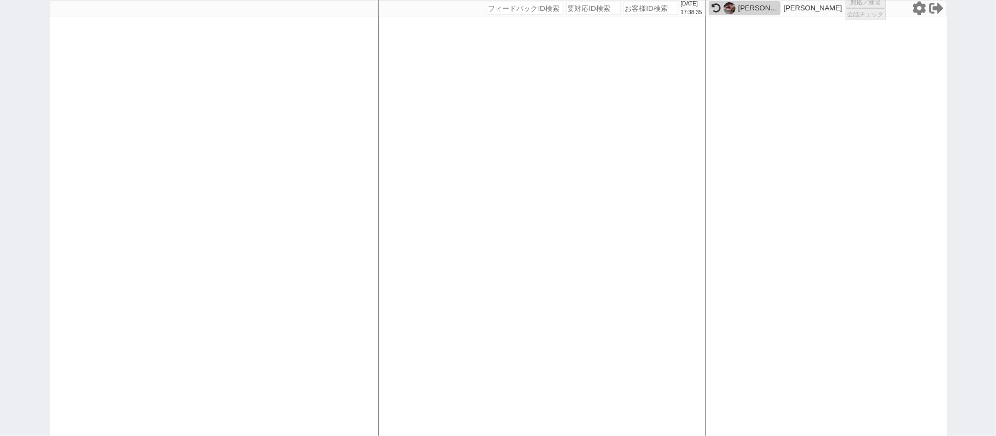
select select "400"
select select "1"
select select "2"
select select
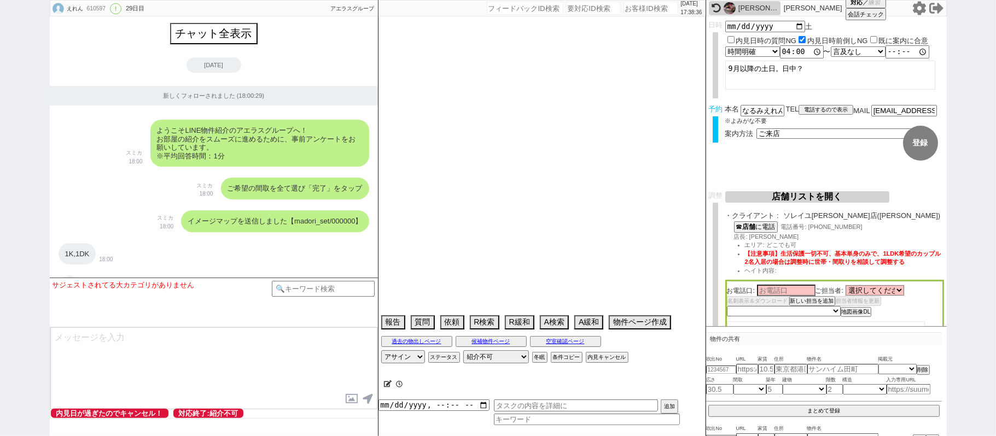
type textarea "他社なし 調整前キャンセル"
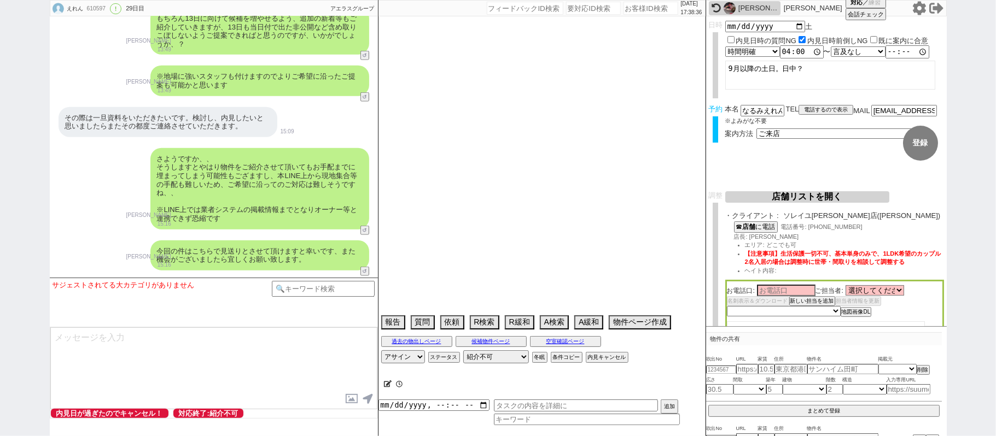
select select "[DATE]"
select select "10"
select select "37"
select select "0"
select select "60"
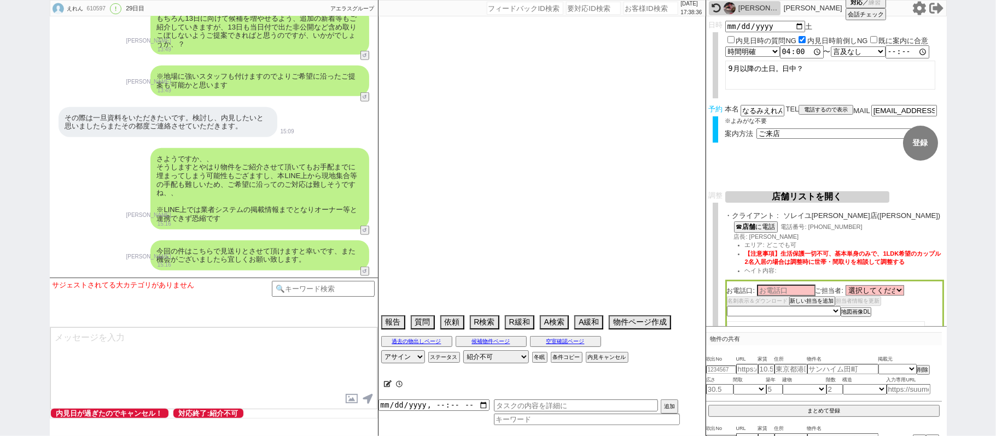
select select "[DATE]"
select select "12"
select select "11"
select select "75"
select select "[DATE]"
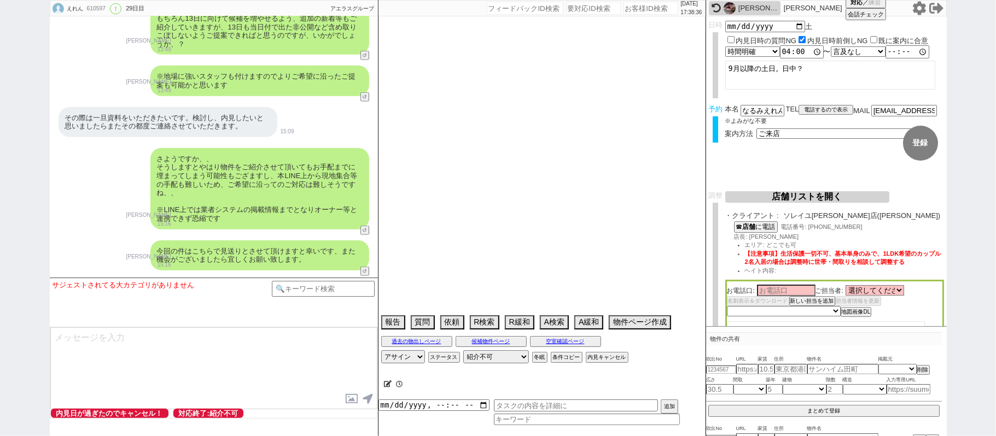
select select "62"
select select "[DATE]"
select select "63"
select select "[DATE]"
select select "71"
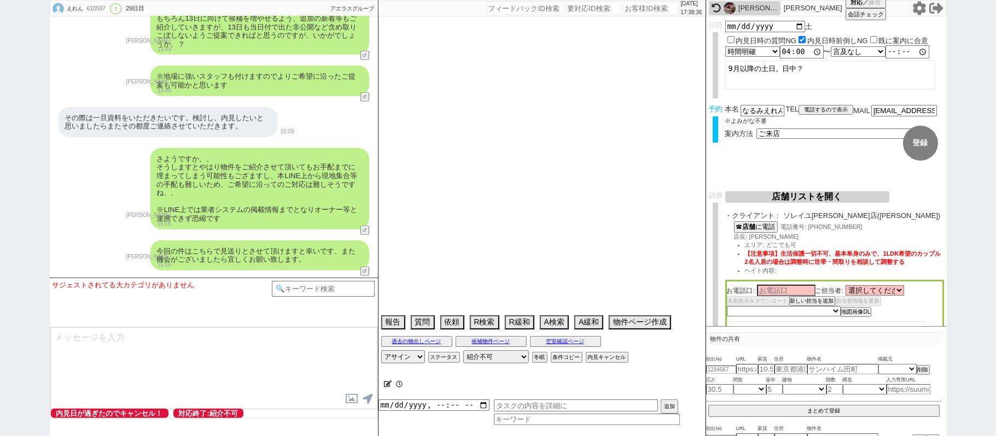
select select "[DATE]"
select select "59"
select select "[DATE]"
select select "69"
select select "66"
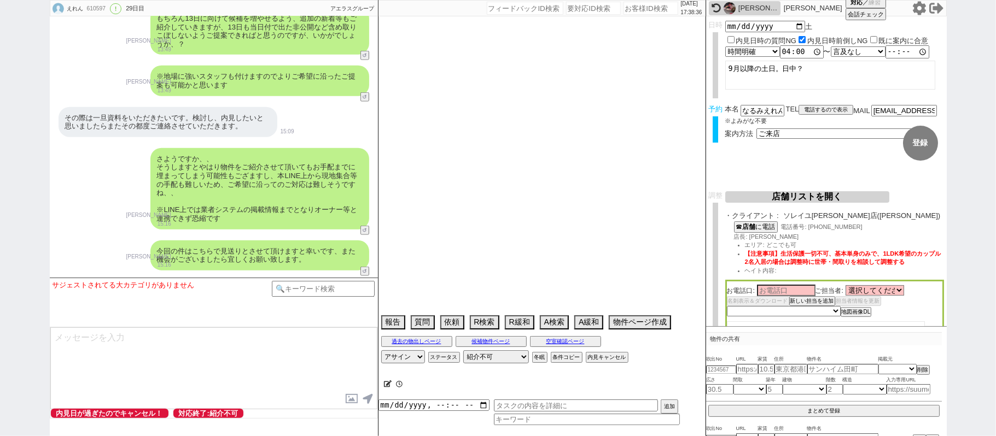
select select "[DATE]"
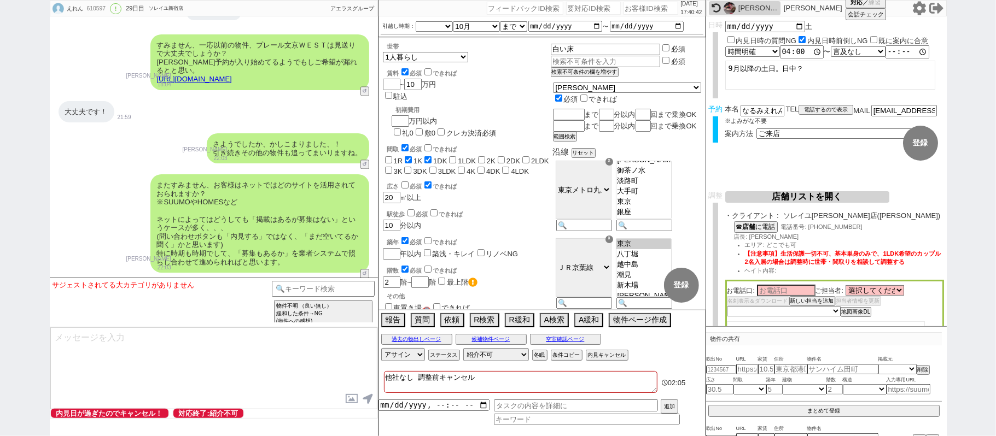
scroll to position [1895, 0]
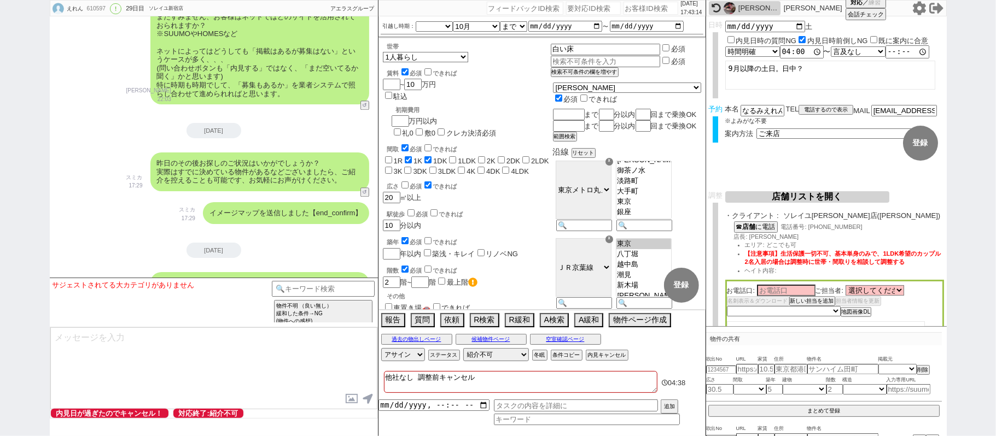
click at [213, 160] on div "[DATE]のその後お探しのご状況はいかがでしょうか？ 実際はすでに決めている物件があるなどございましたら、ご紹介を控えることも可能です、お気軽にお声がけくだ…" at bounding box center [259, 172] width 219 height 39
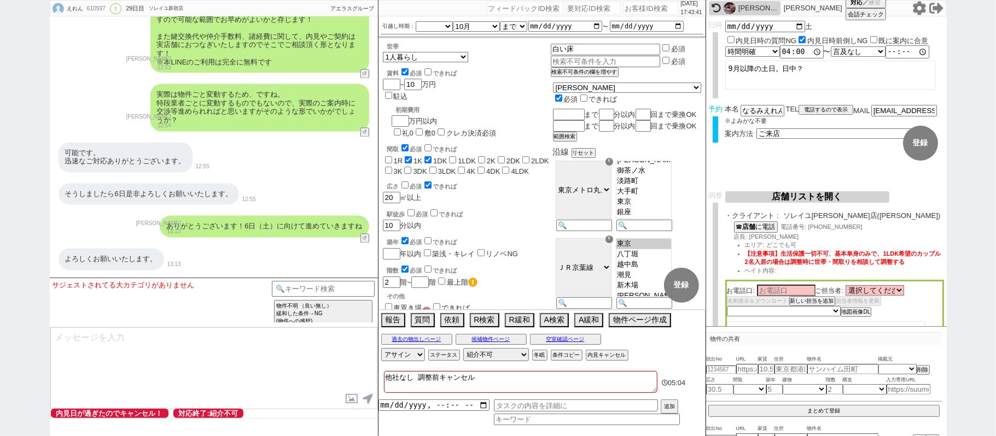
scroll to position [4592, 0]
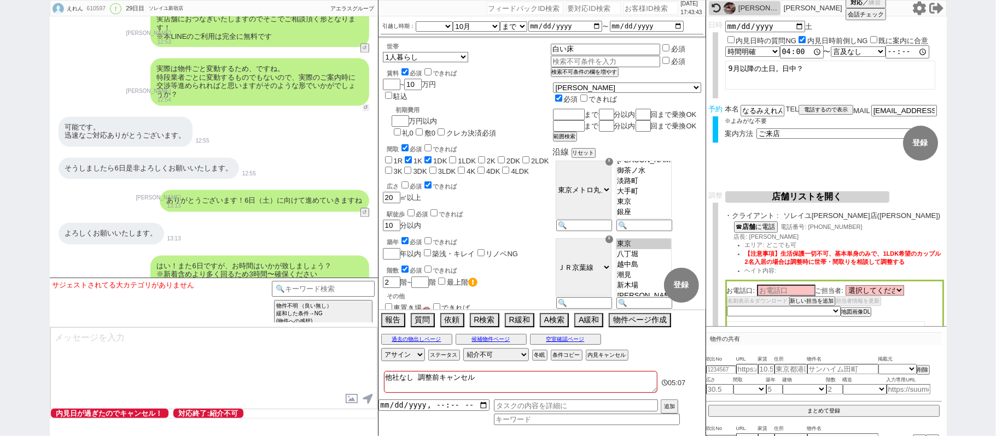
click at [365, 104] on button "↺" at bounding box center [365, 107] width 7 height 7
select select
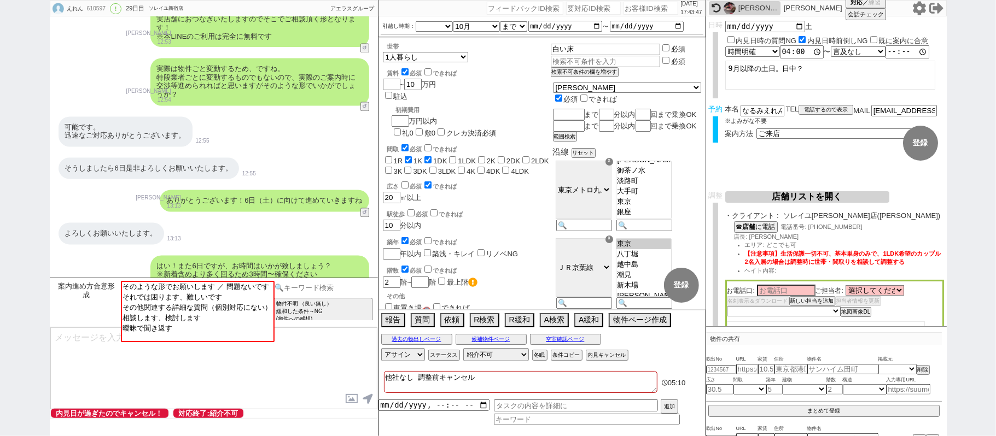
click at [321, 286] on input at bounding box center [323, 288] width 103 height 14
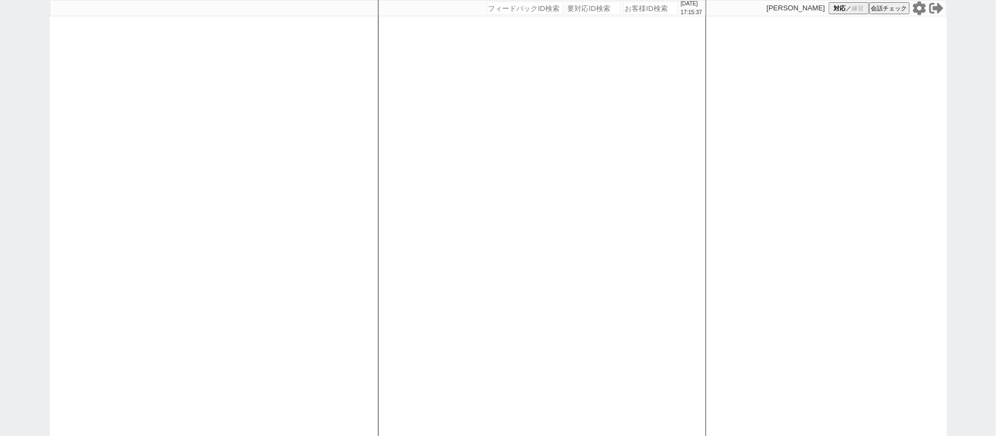
click at [623, 11] on input "number" at bounding box center [650, 8] width 55 height 13
paste input "609126"
type input "609126"
select select
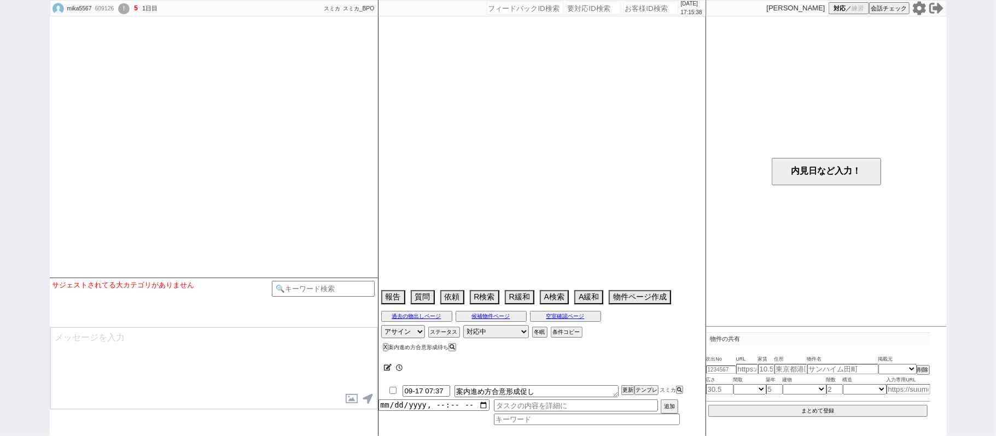
select select "[DATE]"
select select "10"
select select "36"
select select "0"
select select "34"
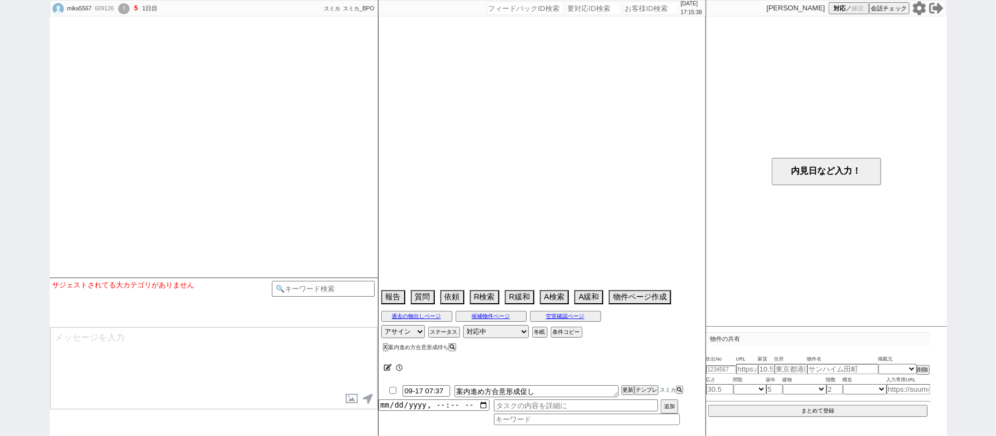
select select "37"
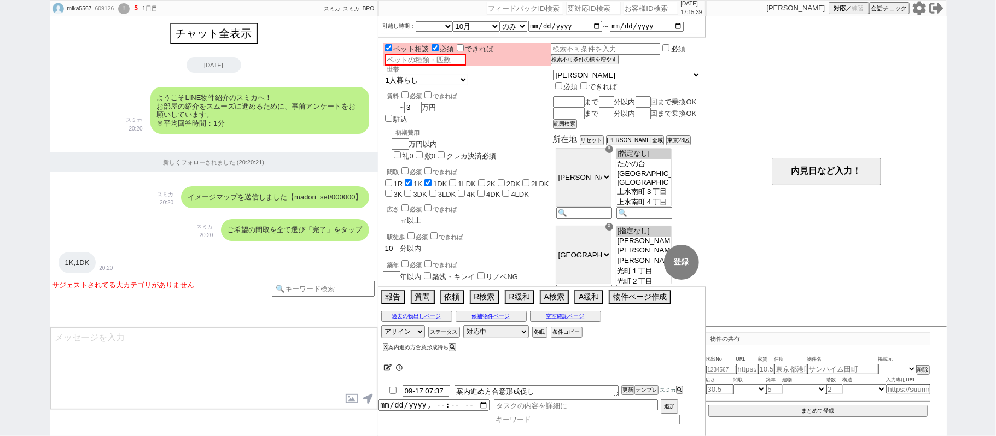
scroll to position [2362, 0]
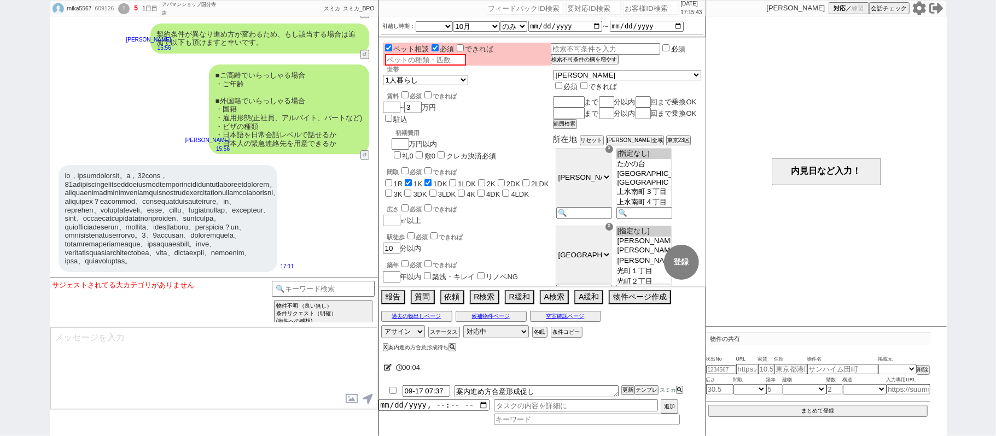
click at [130, 10] on div "!" at bounding box center [123, 8] width 11 height 11
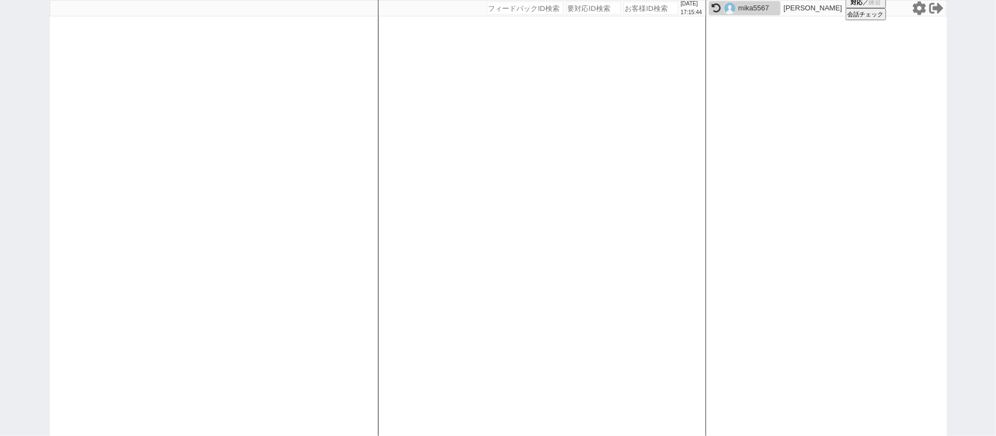
click at [740, 7] on div "mika5567" at bounding box center [757, 8] width 39 height 9
select select
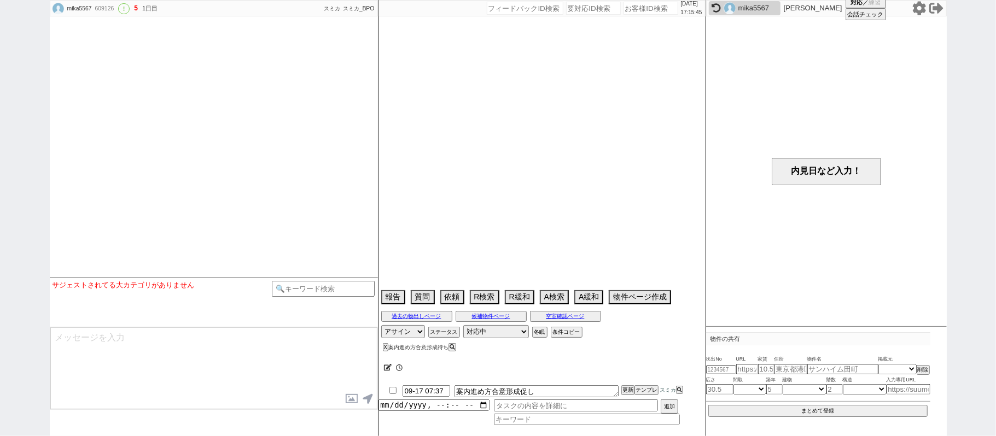
select select "[DATE]"
select select "10"
select select "36"
select select "0"
select select "34"
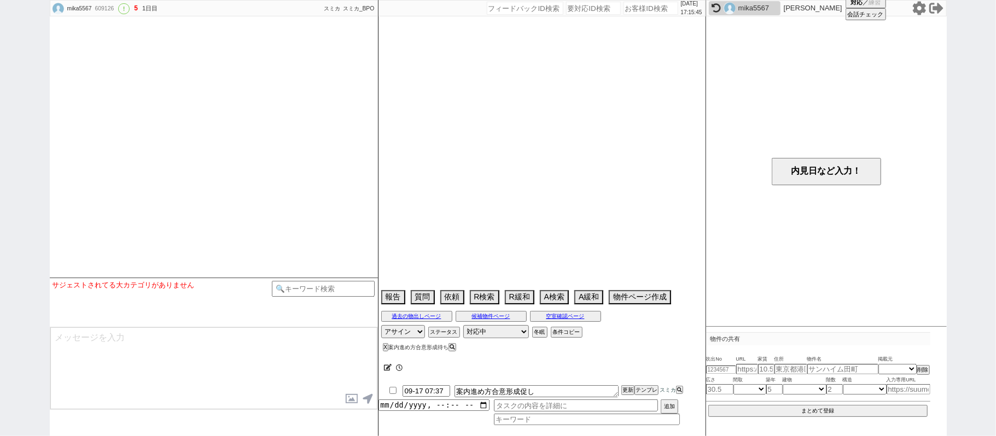
select select "37"
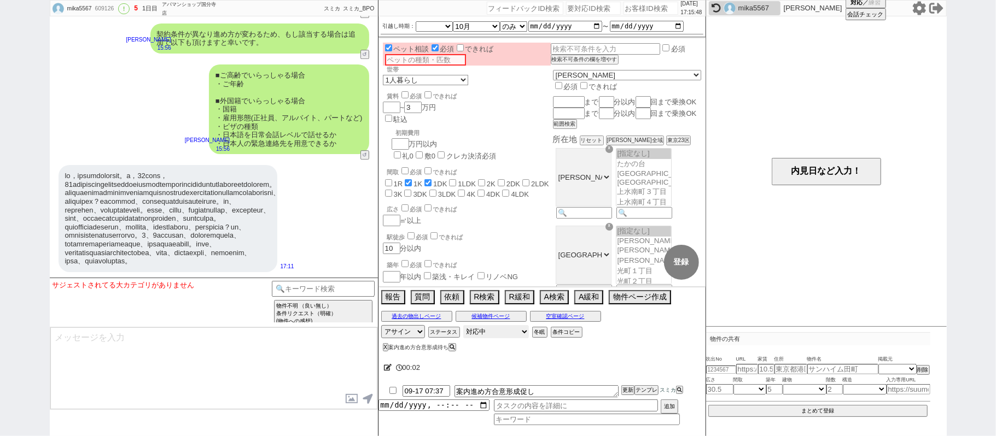
click at [501, 329] on select "対応中 引き継ぎ完了 ブロック 長期間返信なし 紹介不可 別の所で決まった 客の都合で引越しが無くなった 接客開始後に冬眠" at bounding box center [496, 331] width 66 height 13
select select "400"
click at [463, 327] on select "対応中 引き継ぎ完了 ブロック 長期間返信なし 紹介不可 別の所で決まった 客の都合で引越しが無くなった 接客開始後に冬眠" at bounding box center [496, 331] width 66 height 13
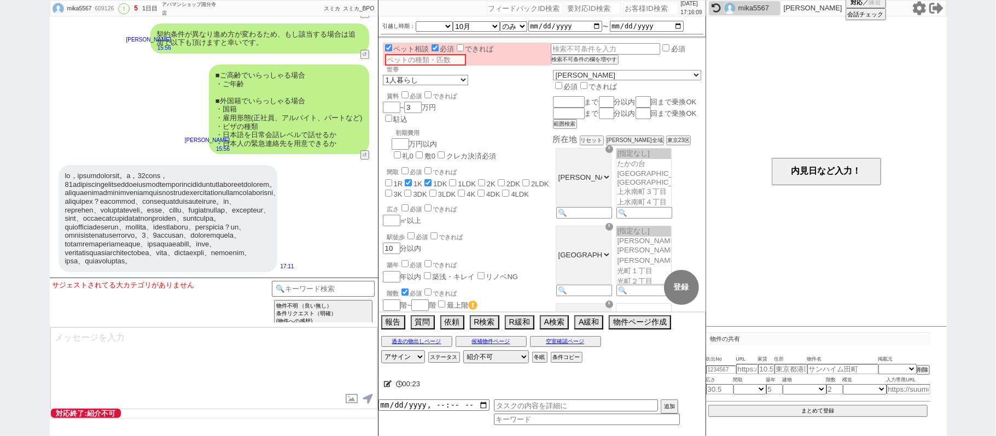
click at [172, 165] on div at bounding box center [167, 218] width 219 height 107
click at [110, 5] on div "609126" at bounding box center [104, 8] width 25 height 9
copy div "609126"
click at [387, 385] on icon at bounding box center [388, 384] width 8 height 7
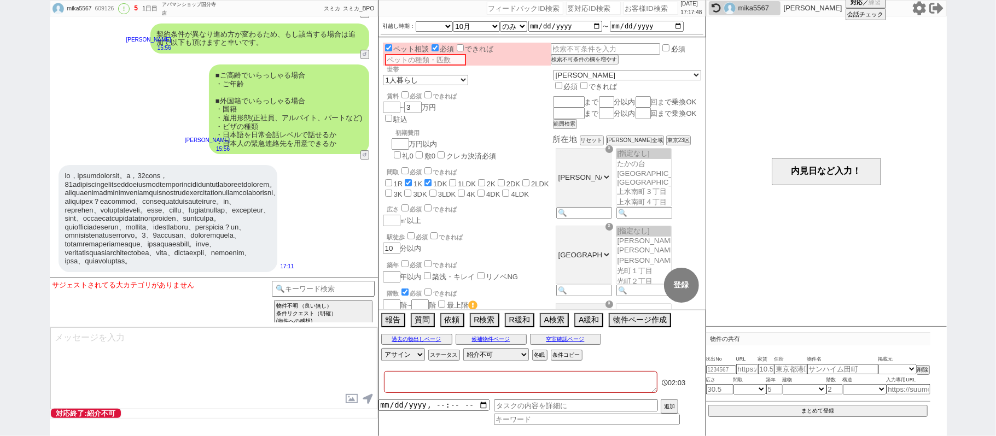
click at [387, 385] on textarea at bounding box center [520, 382] width 273 height 22
paste textarea "生活保護、会話成り立たない、ほぼ確実に精神系"
type textarea "生活保護、会話成り立たない、ほぼ確実に精神系"
checkbox input "false"
checkbox input "true"
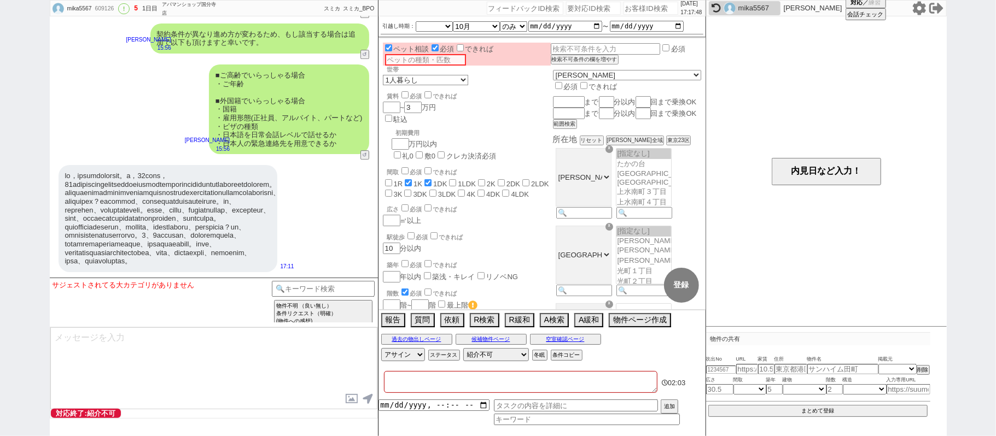
checkbox input "true"
checkbox input "false"
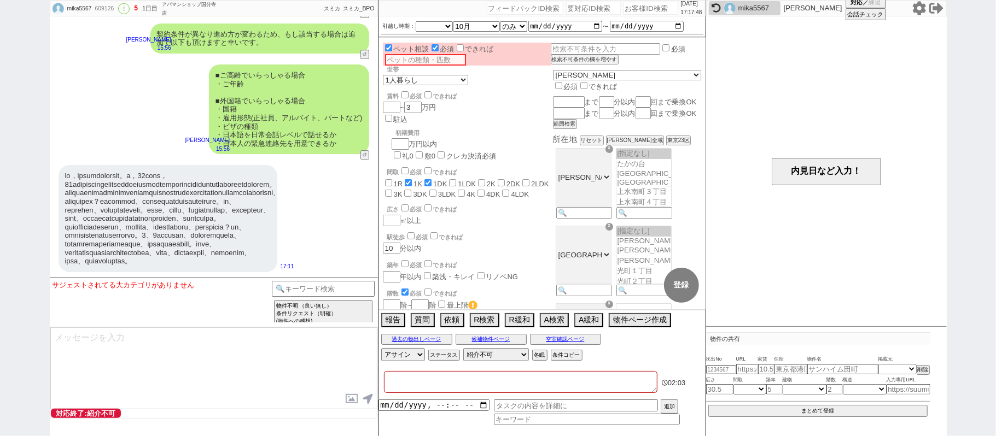
checkbox input "false"
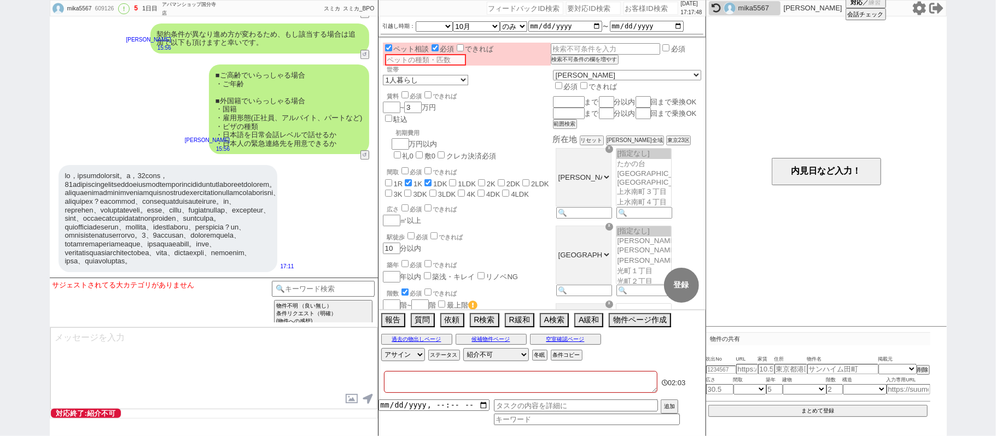
checkbox input "false"
type textarea "生活保護、会話成り立たない、ほぼ確実に精神系,"
checkbox input "false"
checkbox input "true"
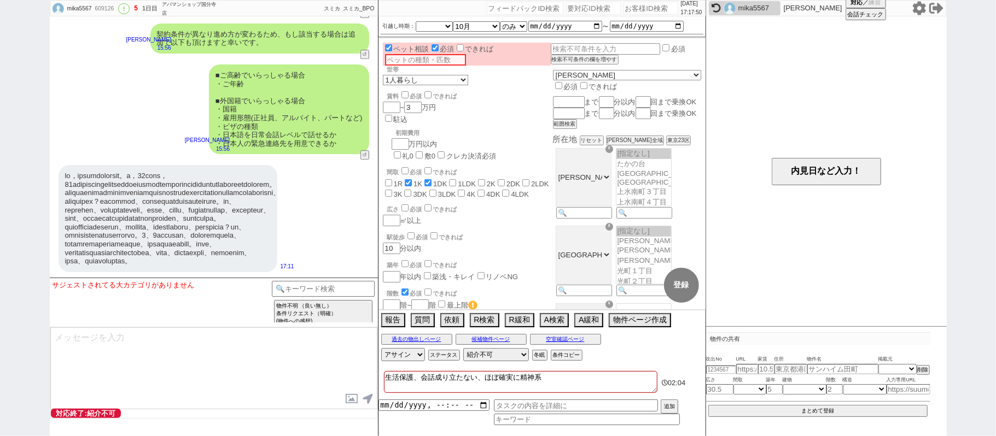
checkbox input "false"
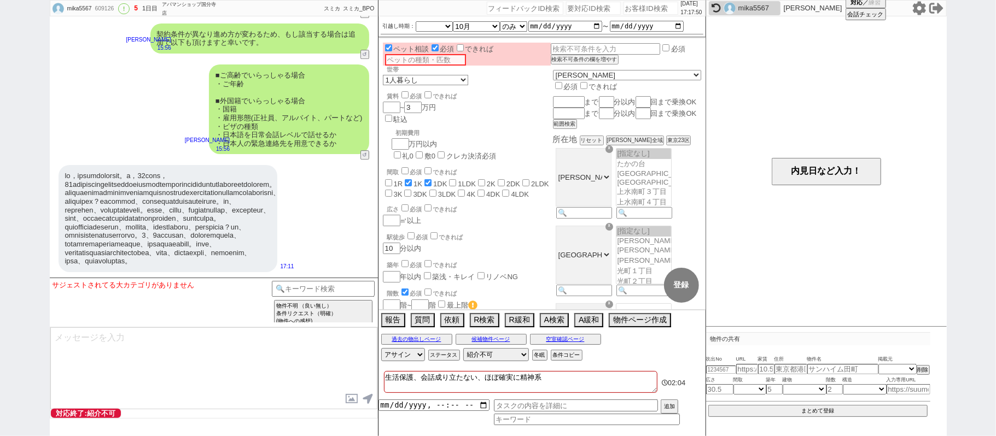
checkbox input "false"
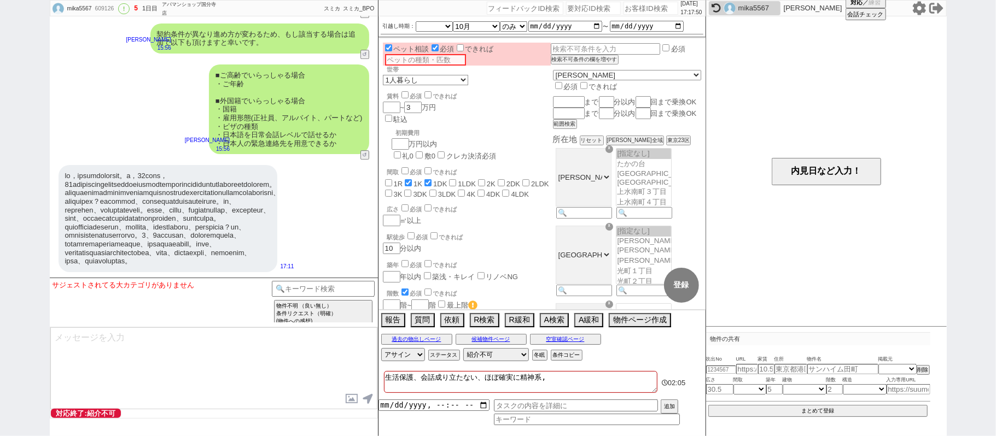
type textarea "生活保護、会話成り立たない、ほぼ確実に精神系,"
checkbox input "false"
checkbox input "true"
checkbox input "false"
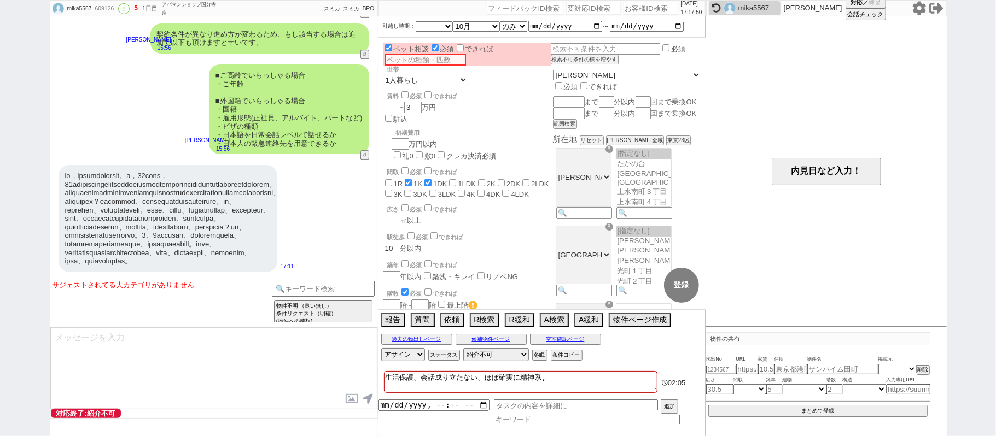
checkbox input "false"
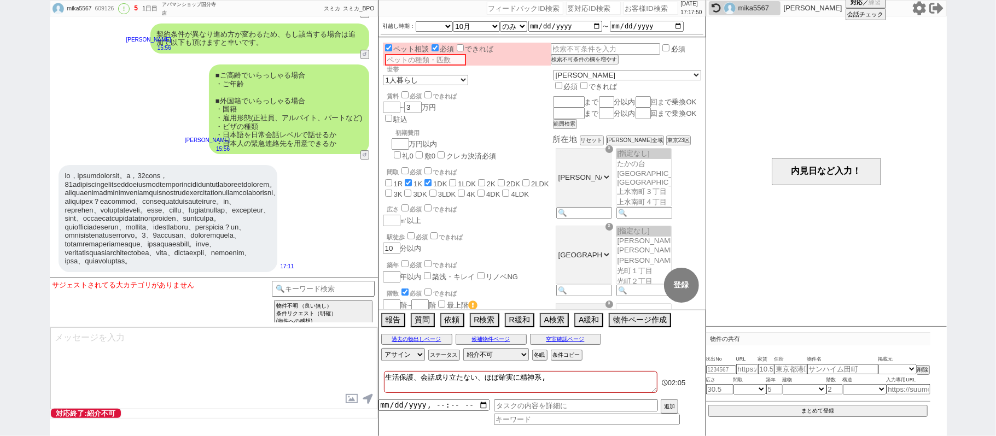
checkbox input "false"
type textarea "生活保護、会話成り立たない、ほぼ確実に精神系,"
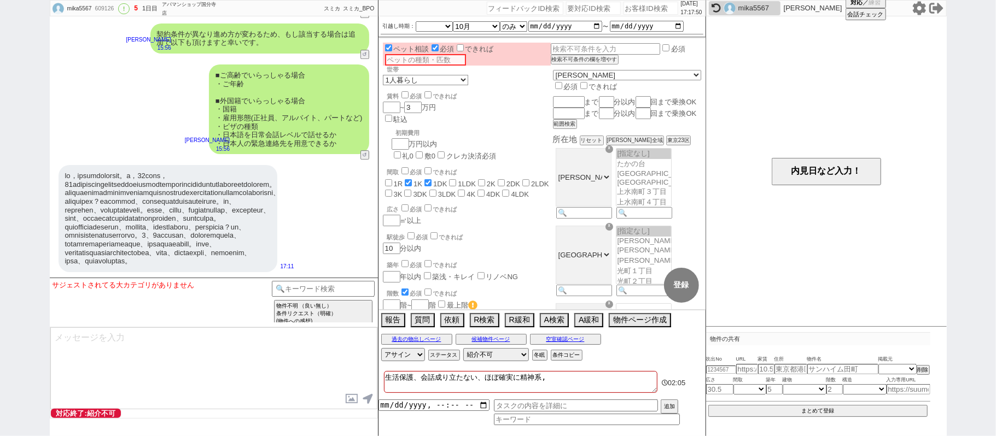
checkbox input "false"
checkbox input "true"
checkbox input "false"
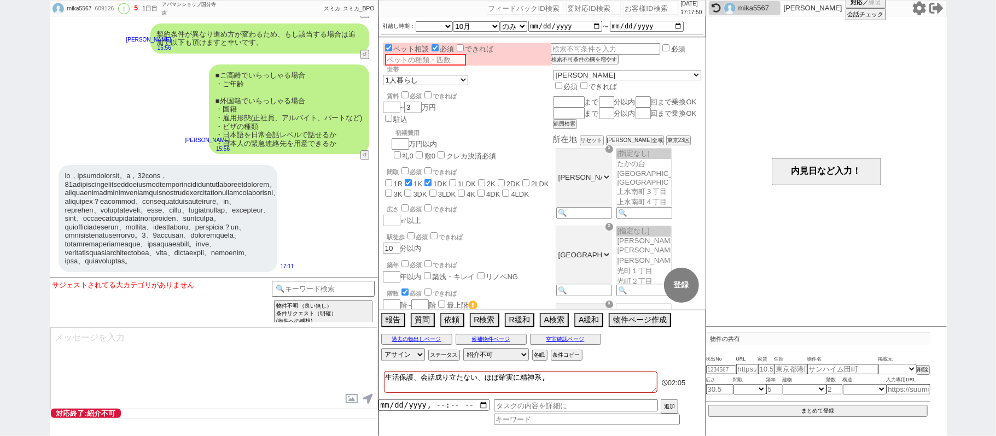
checkbox input "false"
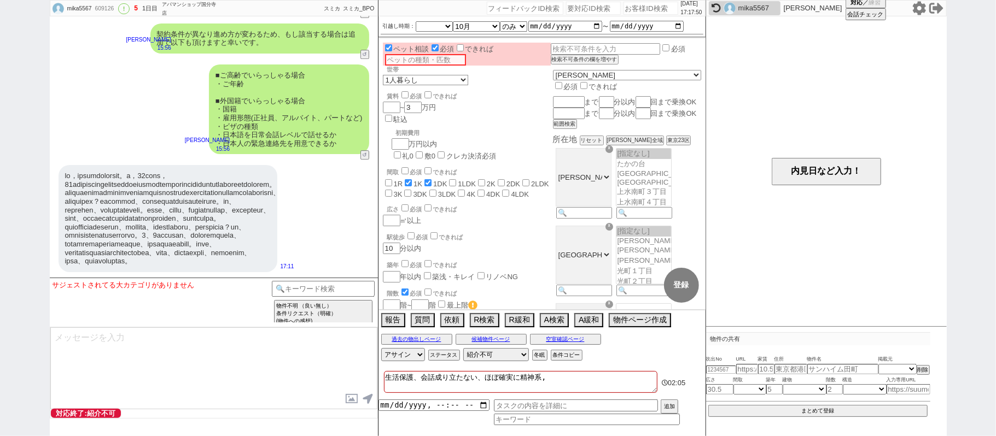
checkbox input "false"
type textarea "生活保護、会話成り立たない、ほぼ確実に精神系"
checkbox input "false"
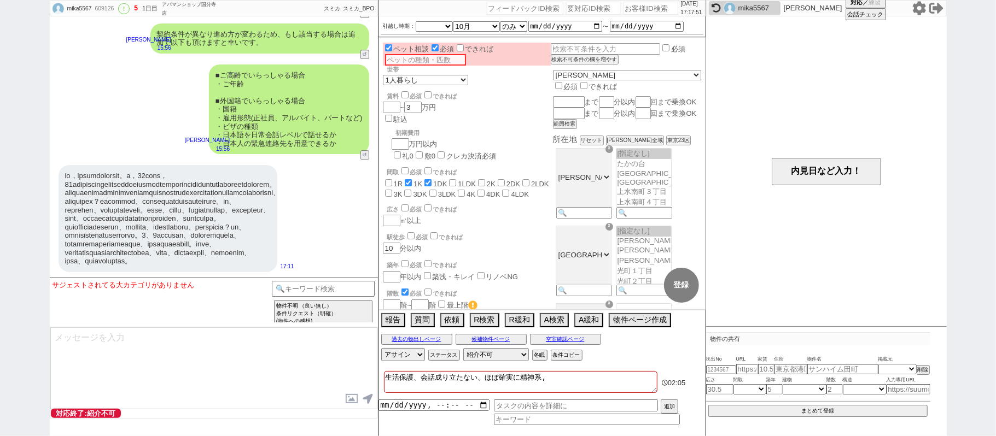
checkbox input "true"
checkbox input "false"
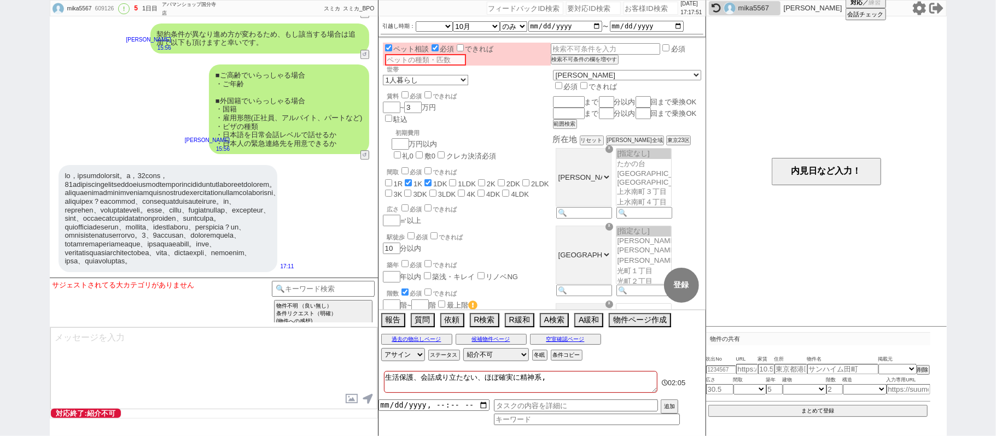
checkbox input "false"
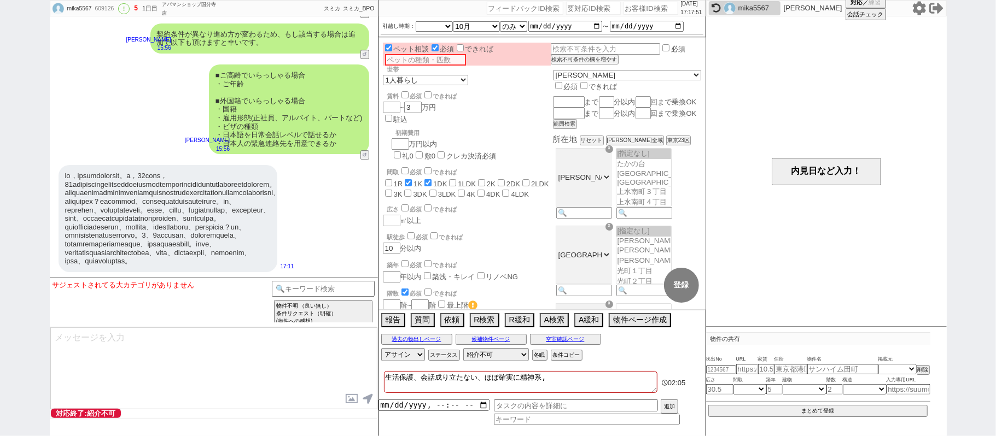
checkbox input "false"
